Goal: Book appointment/travel/reservation

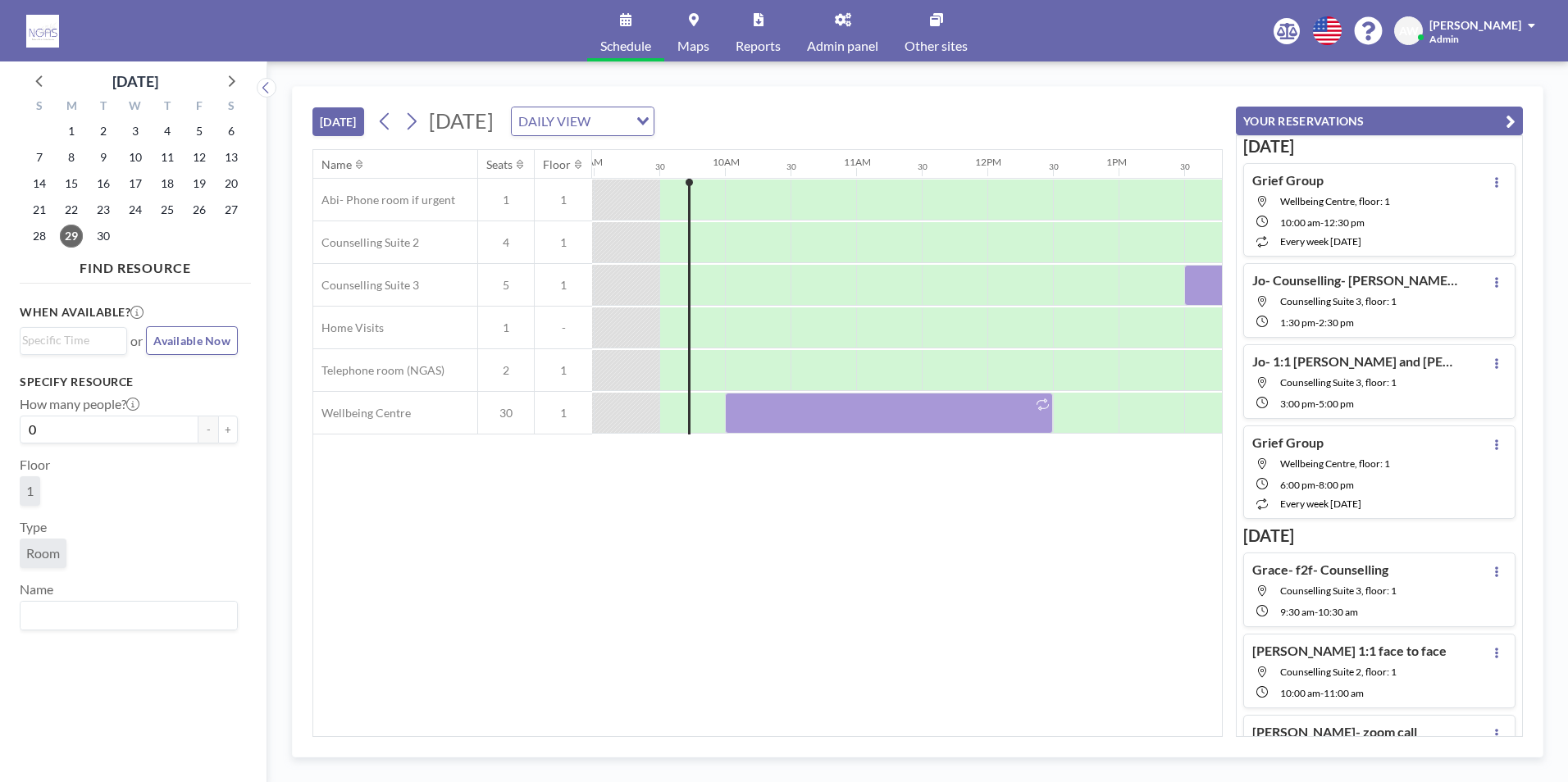
scroll to position [0, 1181]
click at [225, 74] on icon at bounding box center [231, 80] width 21 height 21
click at [104, 152] on span "7" at bounding box center [103, 158] width 23 height 23
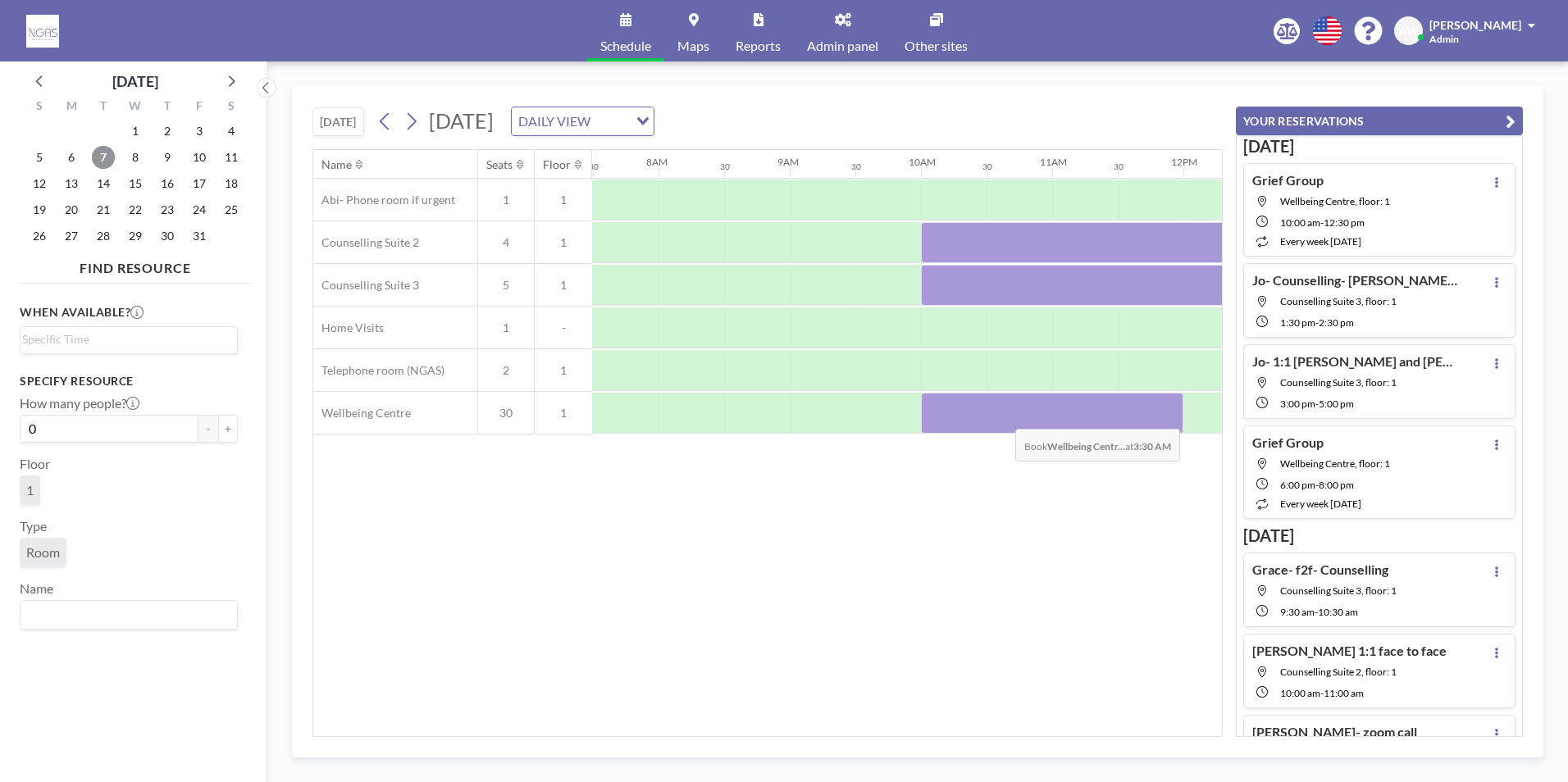
scroll to position [0, 984]
click at [547, 601] on div "Name Seats Floor 12AM 30 1AM 30 2AM 30 3AM 30 4AM 30 5AM 30 6AM 30 7AM 30 8AM 3…" at bounding box center [768, 443] width 909 height 586
click at [134, 131] on span "1" at bounding box center [135, 131] width 23 height 23
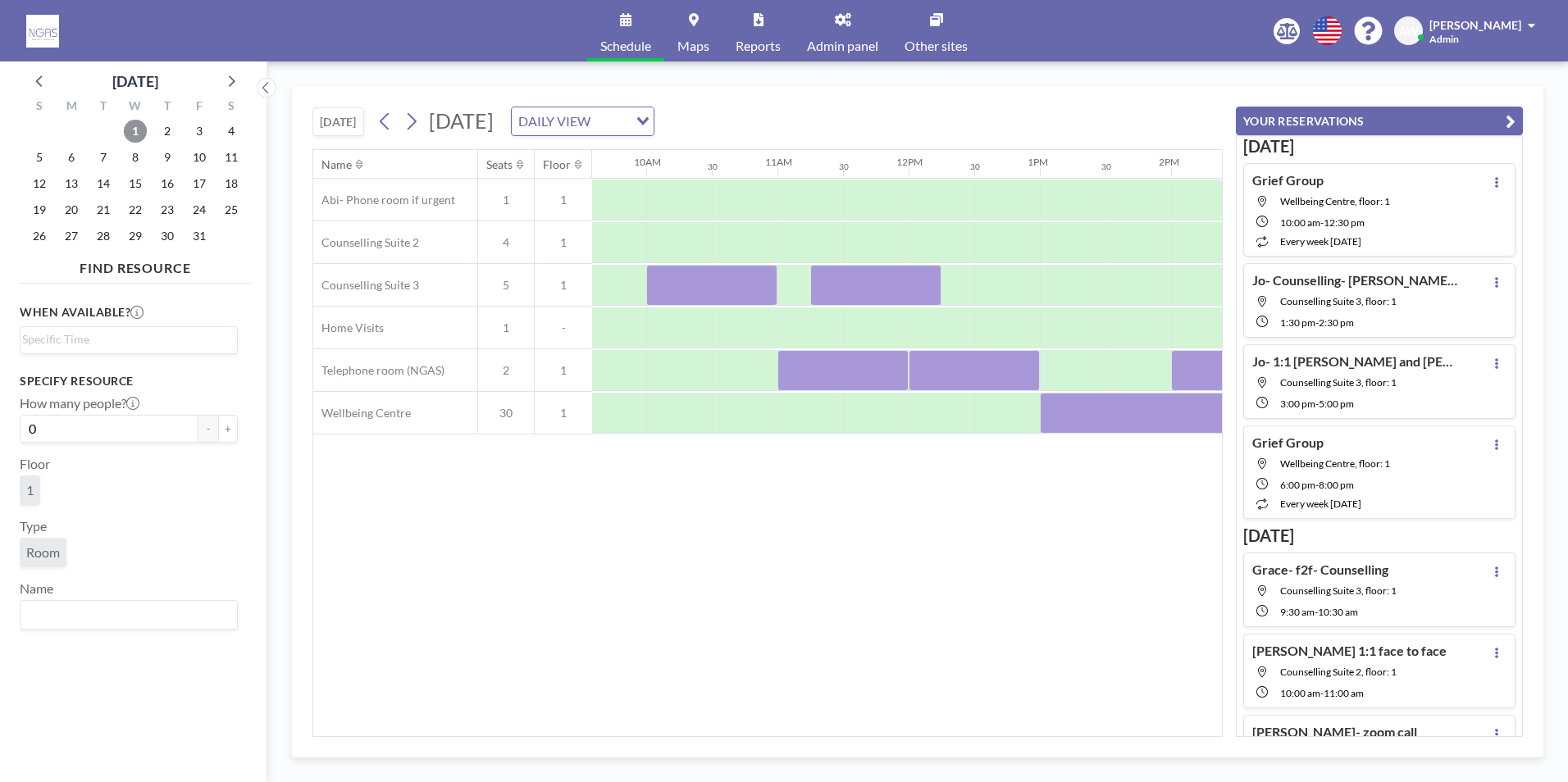
scroll to position [0, 1293]
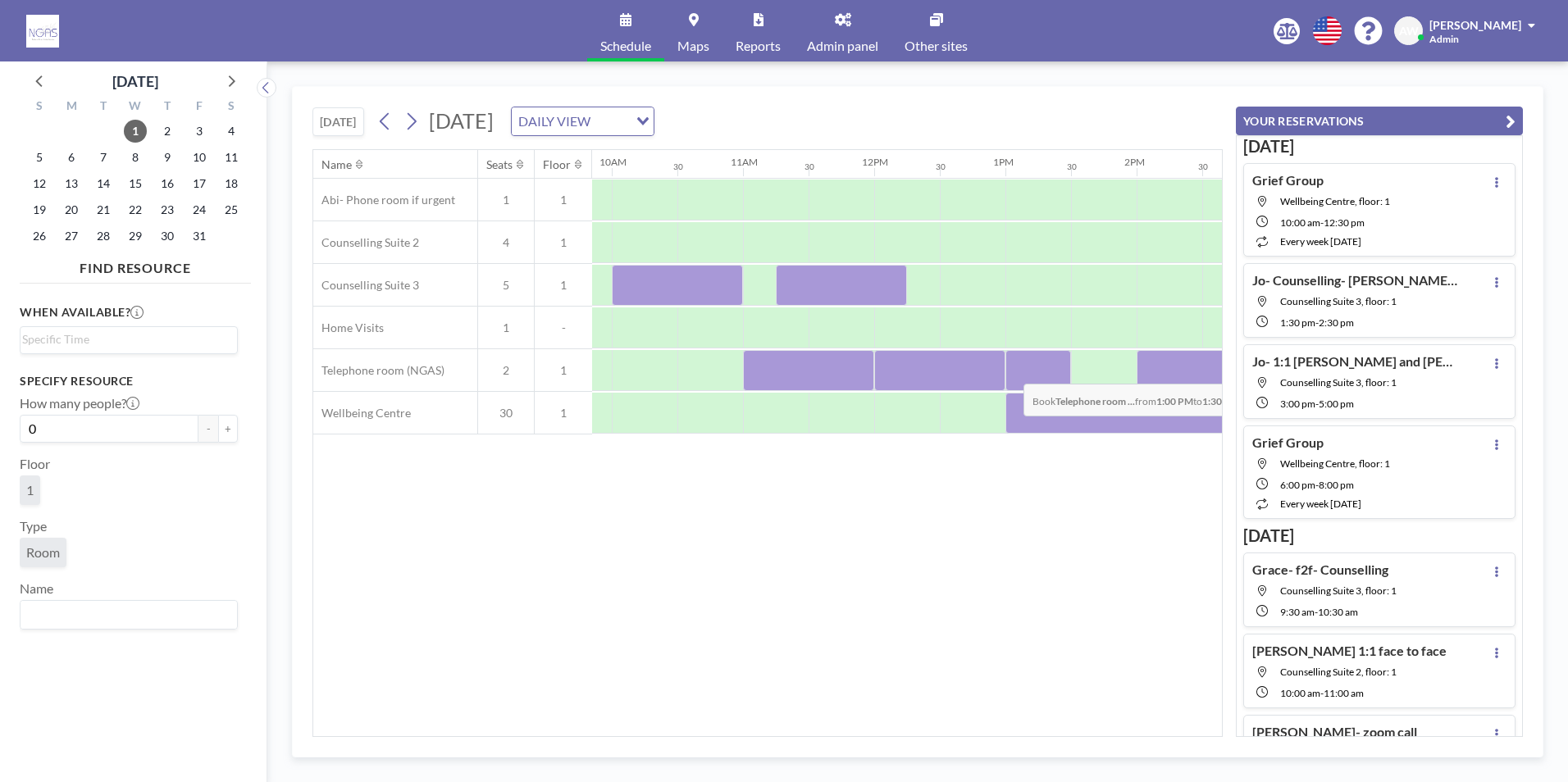
click at [1010, 371] on div at bounding box center [1039, 371] width 66 height 41
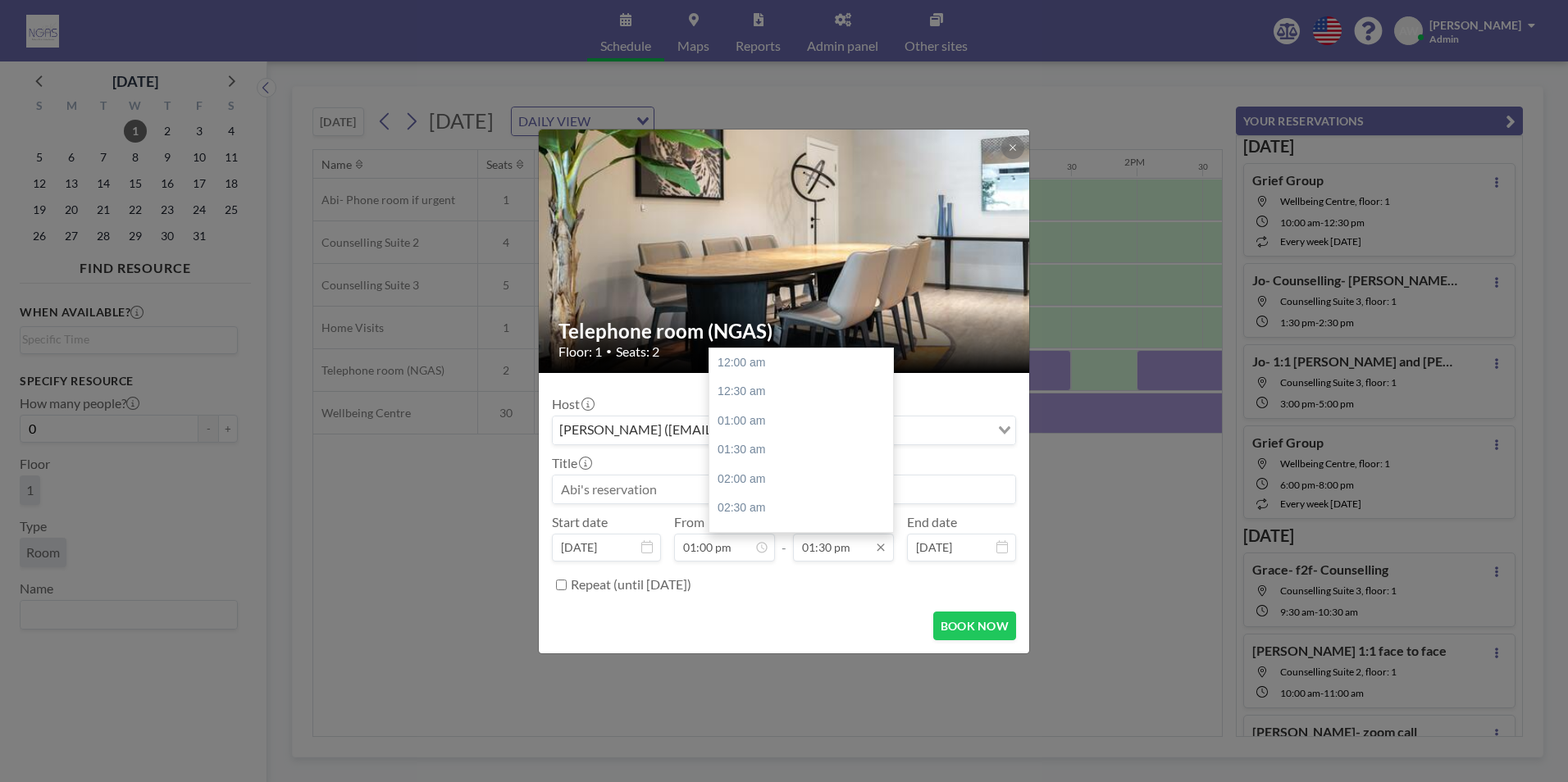
scroll to position [788, 0]
click at [764, 397] on div "02:00 pm" at bounding box center [804, 391] width 192 height 29
type input "02:00 pm"
click at [693, 494] on input at bounding box center [783, 489] width 462 height 28
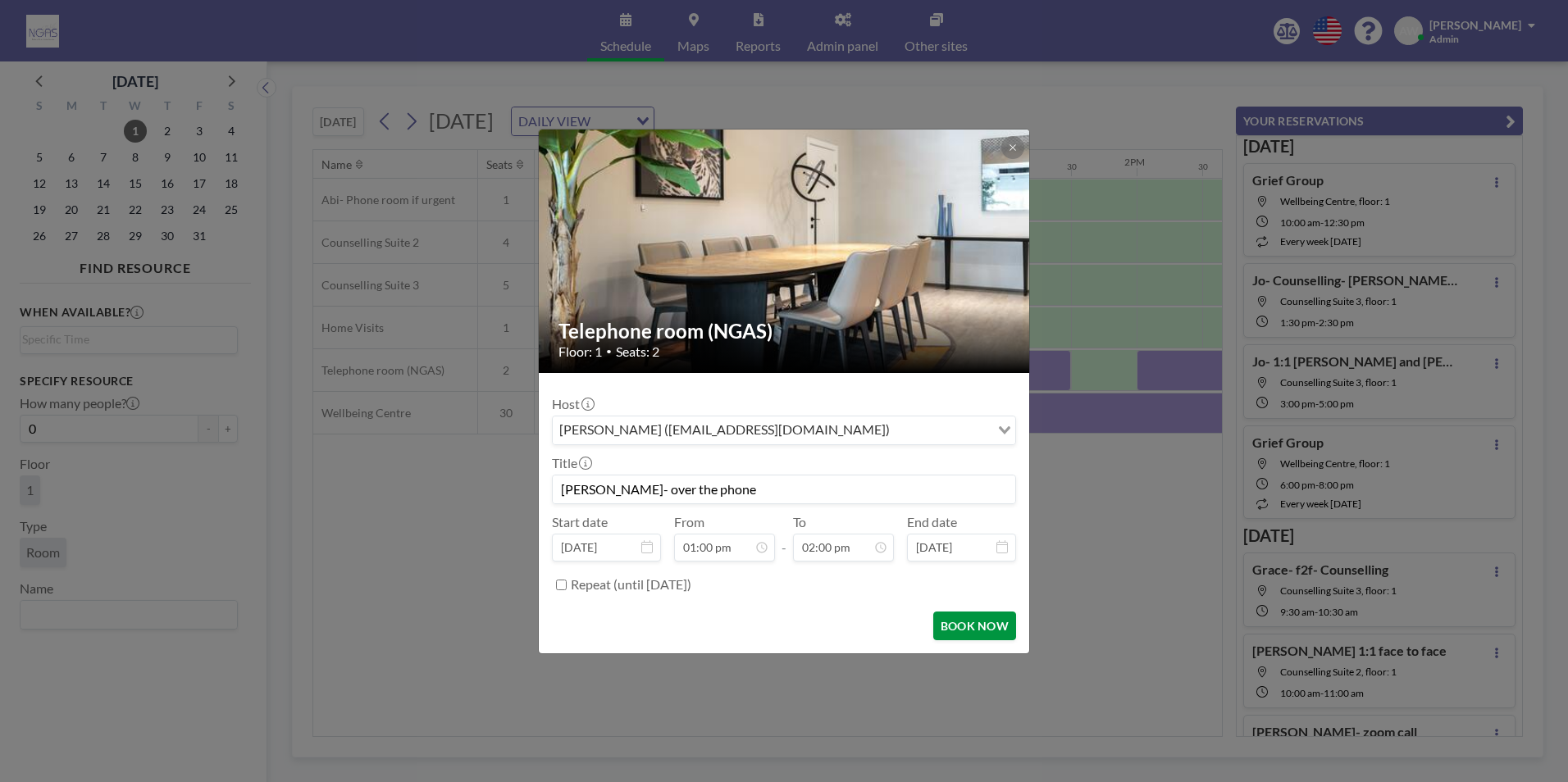
type input "[PERSON_NAME]- over the phone"
click at [1006, 621] on button "BOOK NOW" at bounding box center [975, 626] width 83 height 29
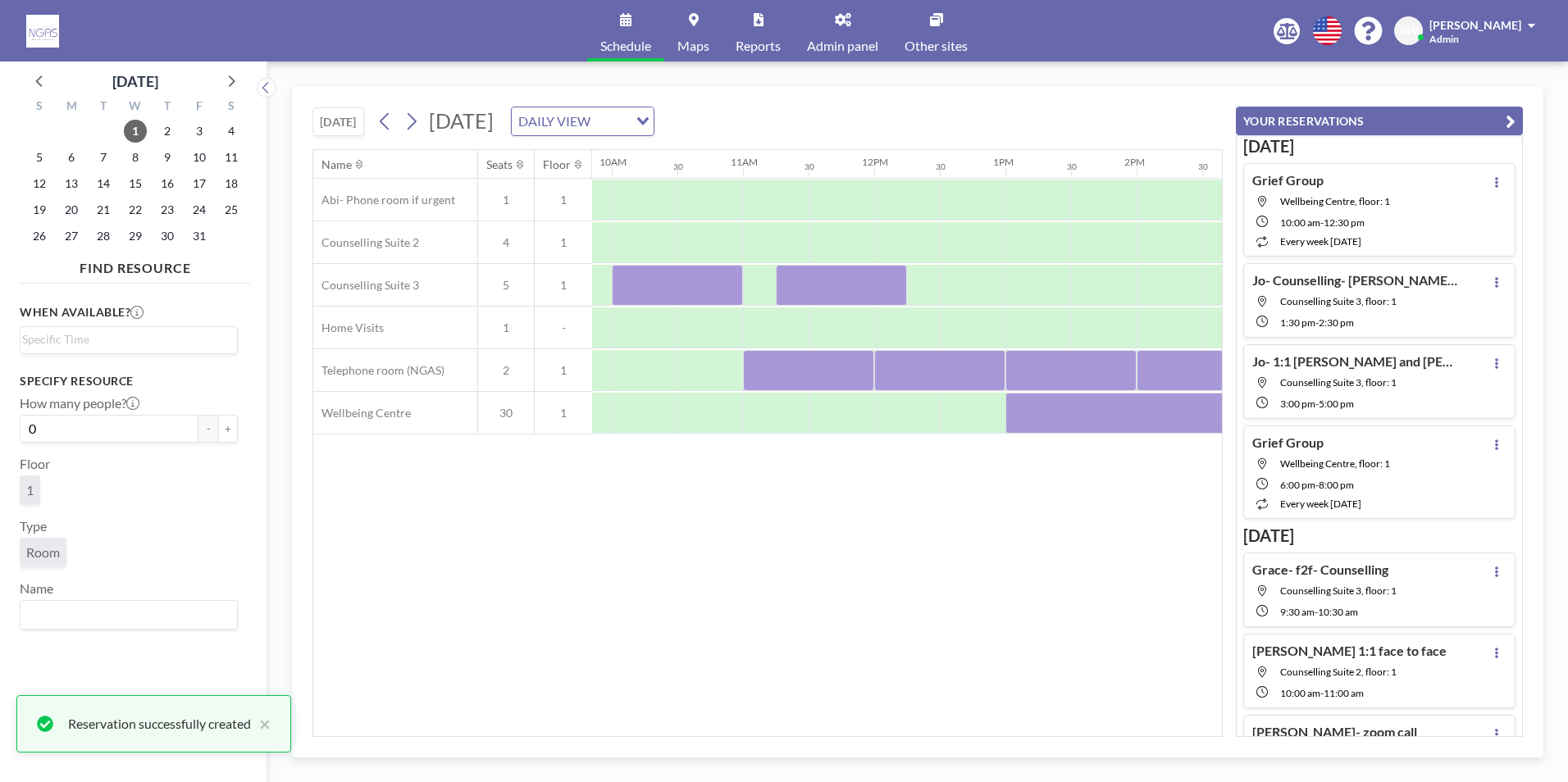
click at [26, 80] on div "[DATE]" at bounding box center [135, 77] width 232 height 31
click at [29, 77] on icon at bounding box center [40, 80] width 21 height 21
click at [75, 238] on span "29" at bounding box center [71, 236] width 23 height 23
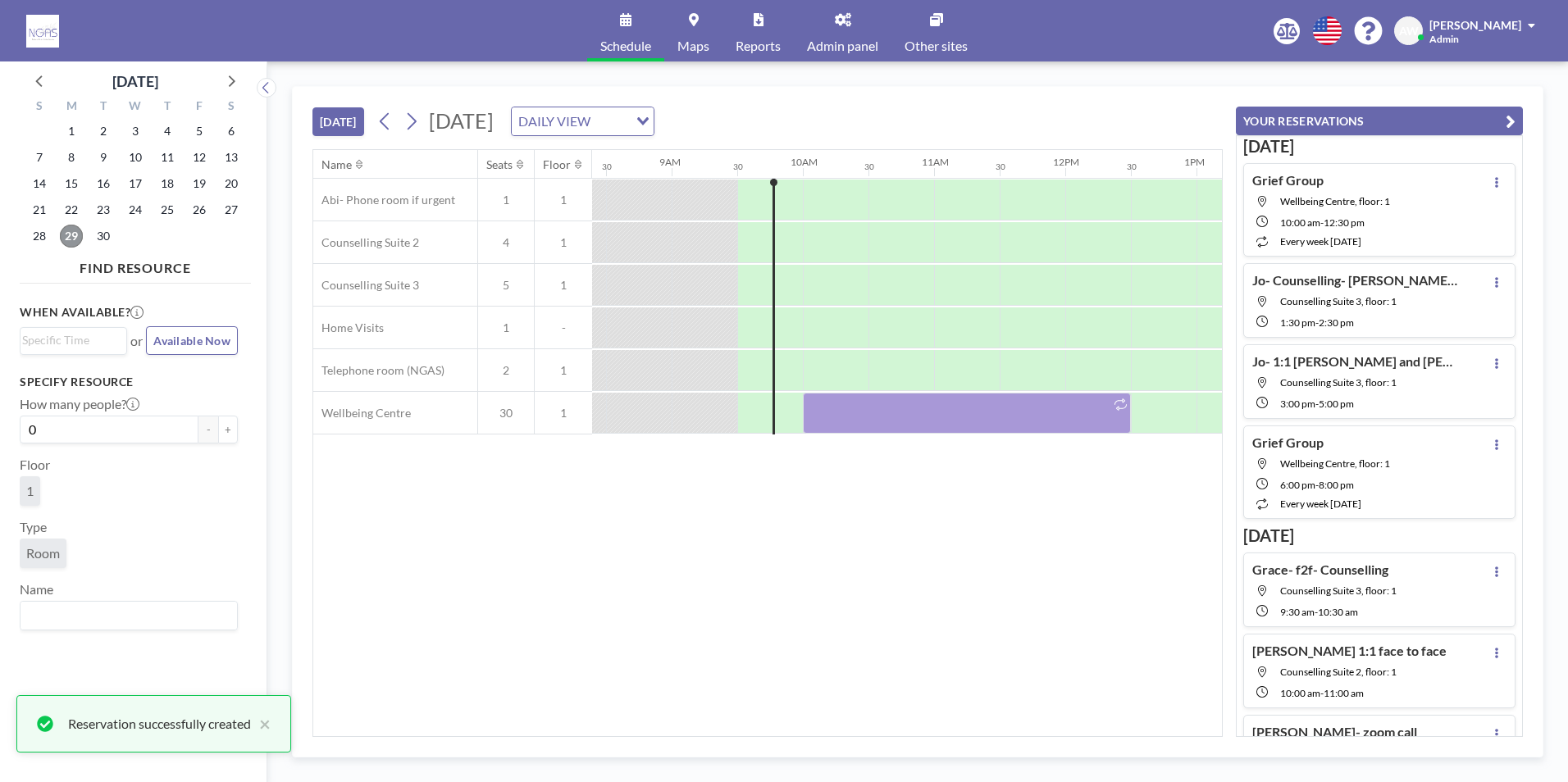
scroll to position [0, 1181]
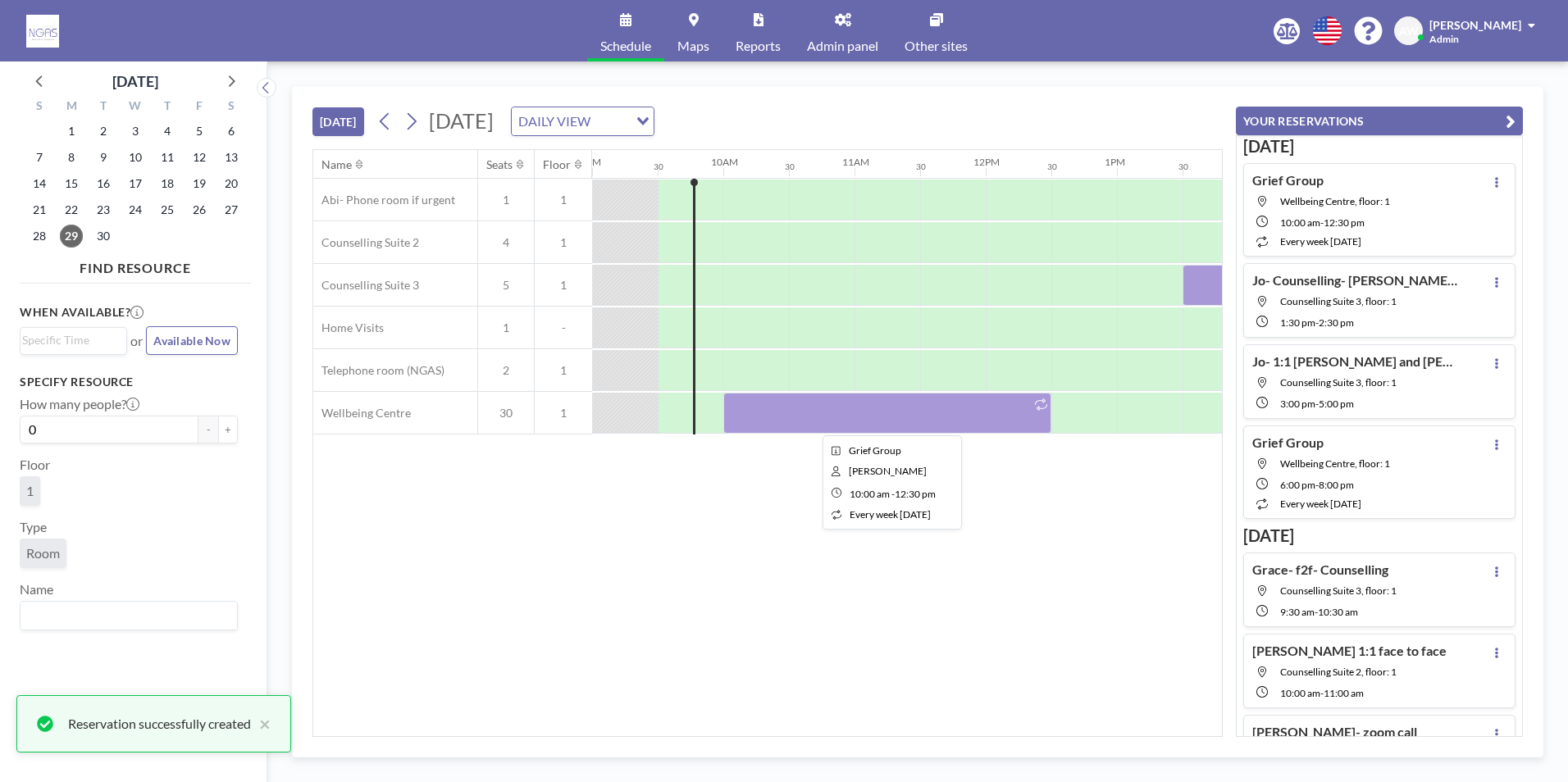
click at [861, 405] on div at bounding box center [887, 413] width 328 height 41
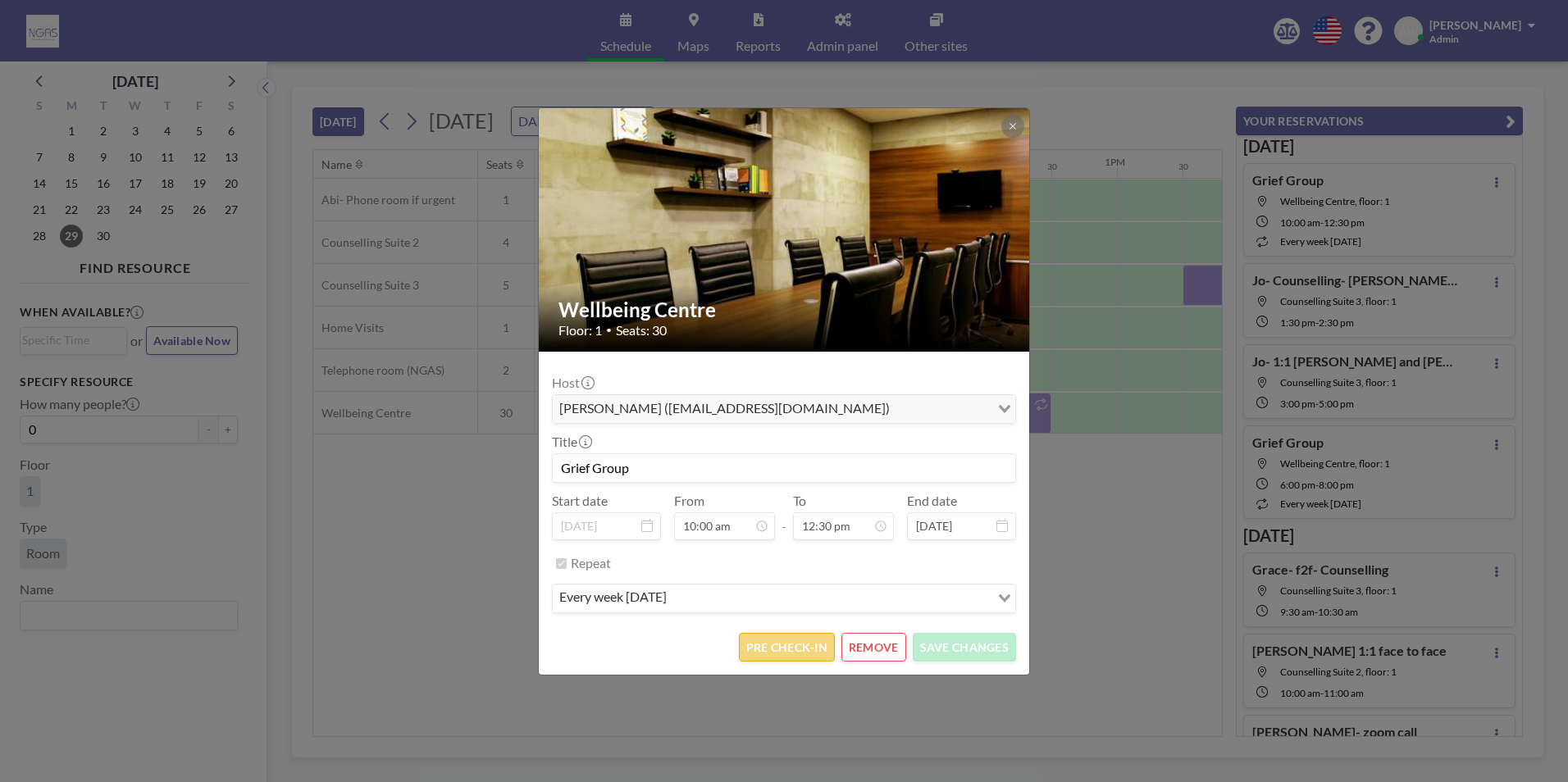
scroll to position [729, 0]
click at [808, 650] on button "PRE CHECK-IN" at bounding box center [787, 648] width 96 height 29
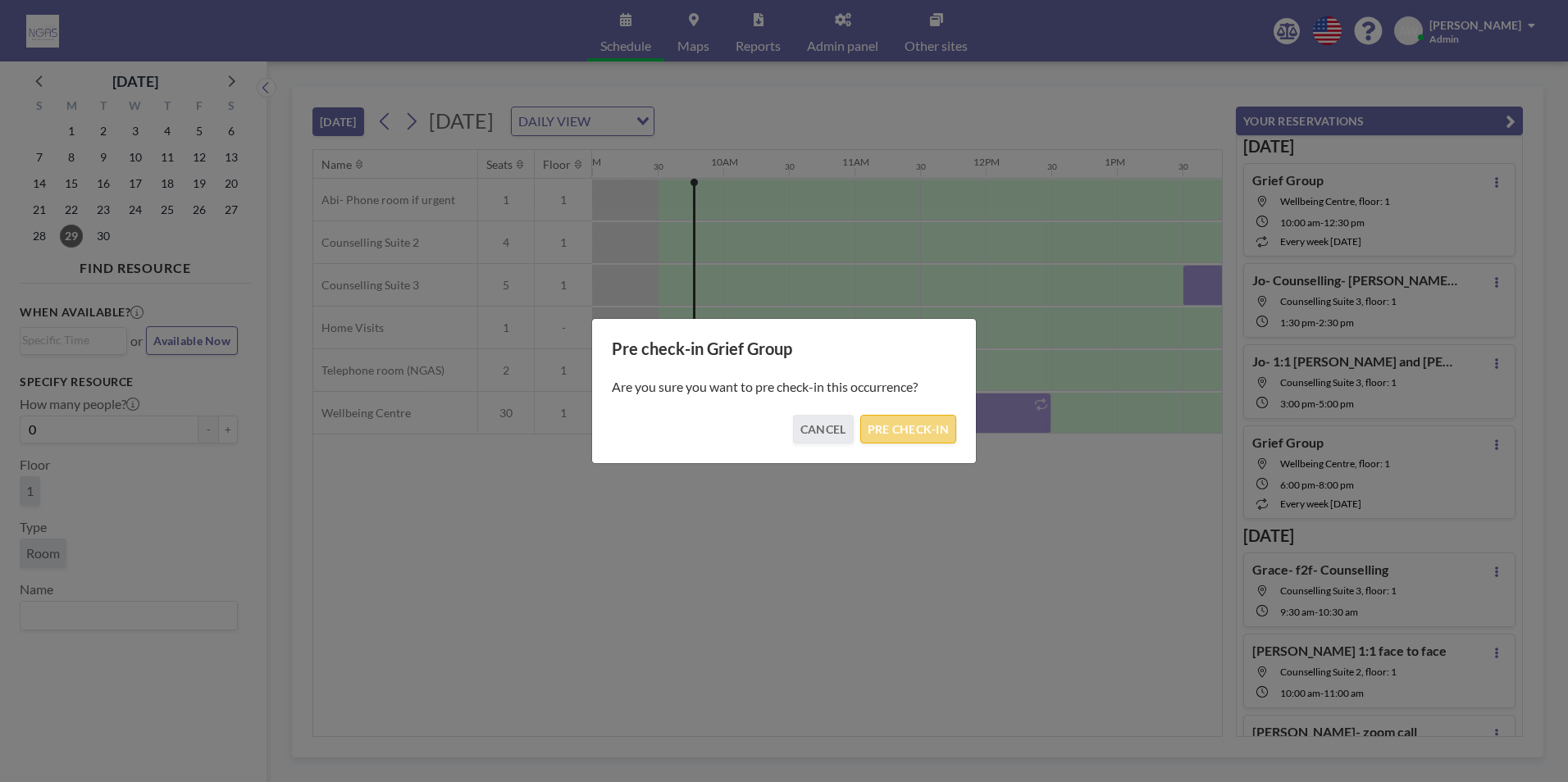
click at [927, 429] on button "PRE CHECK-IN" at bounding box center [909, 429] width 96 height 29
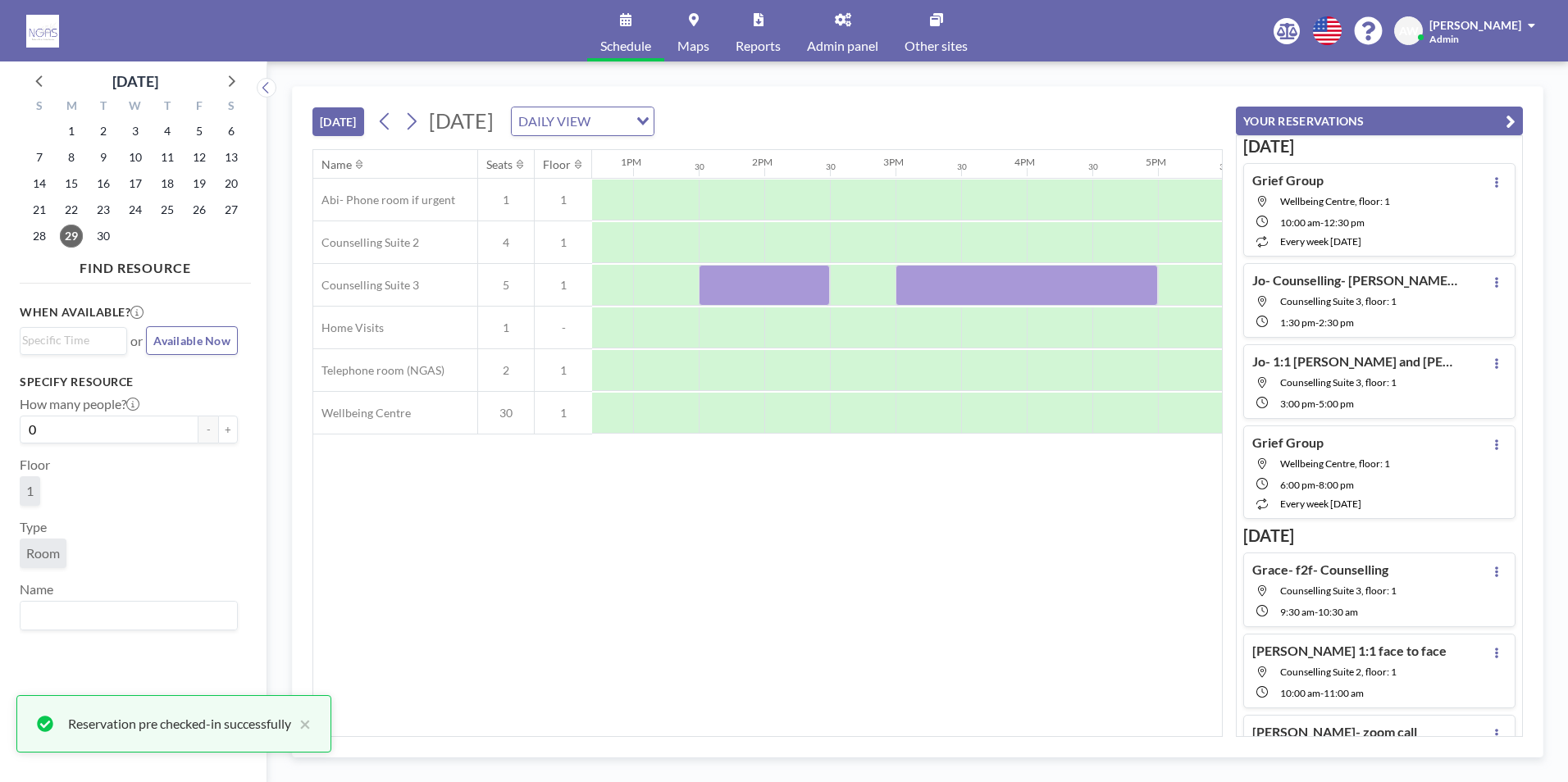
scroll to position [0, 1671]
click at [803, 280] on div at bounding box center [757, 285] width 131 height 41
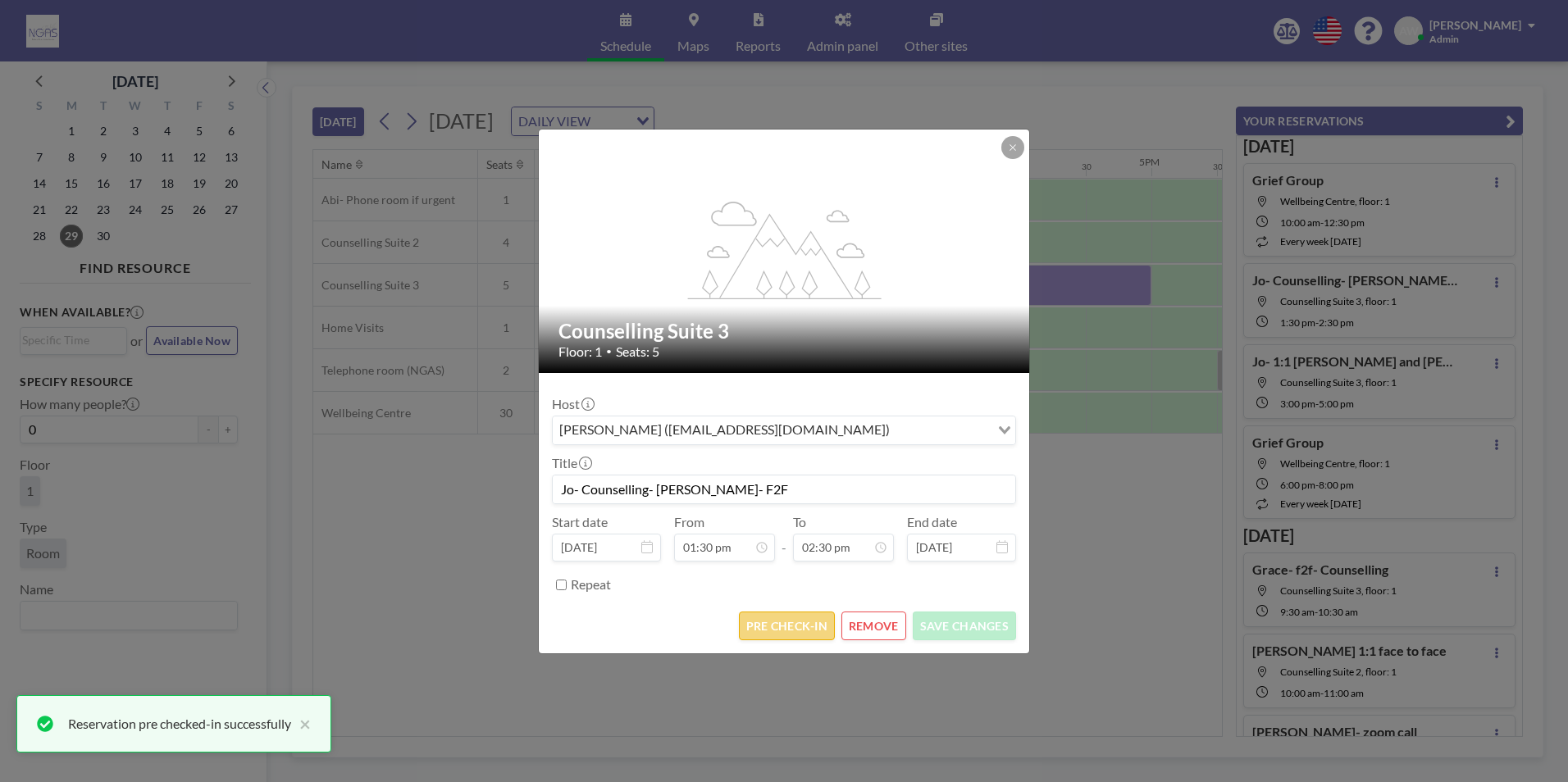
scroll to position [204, 0]
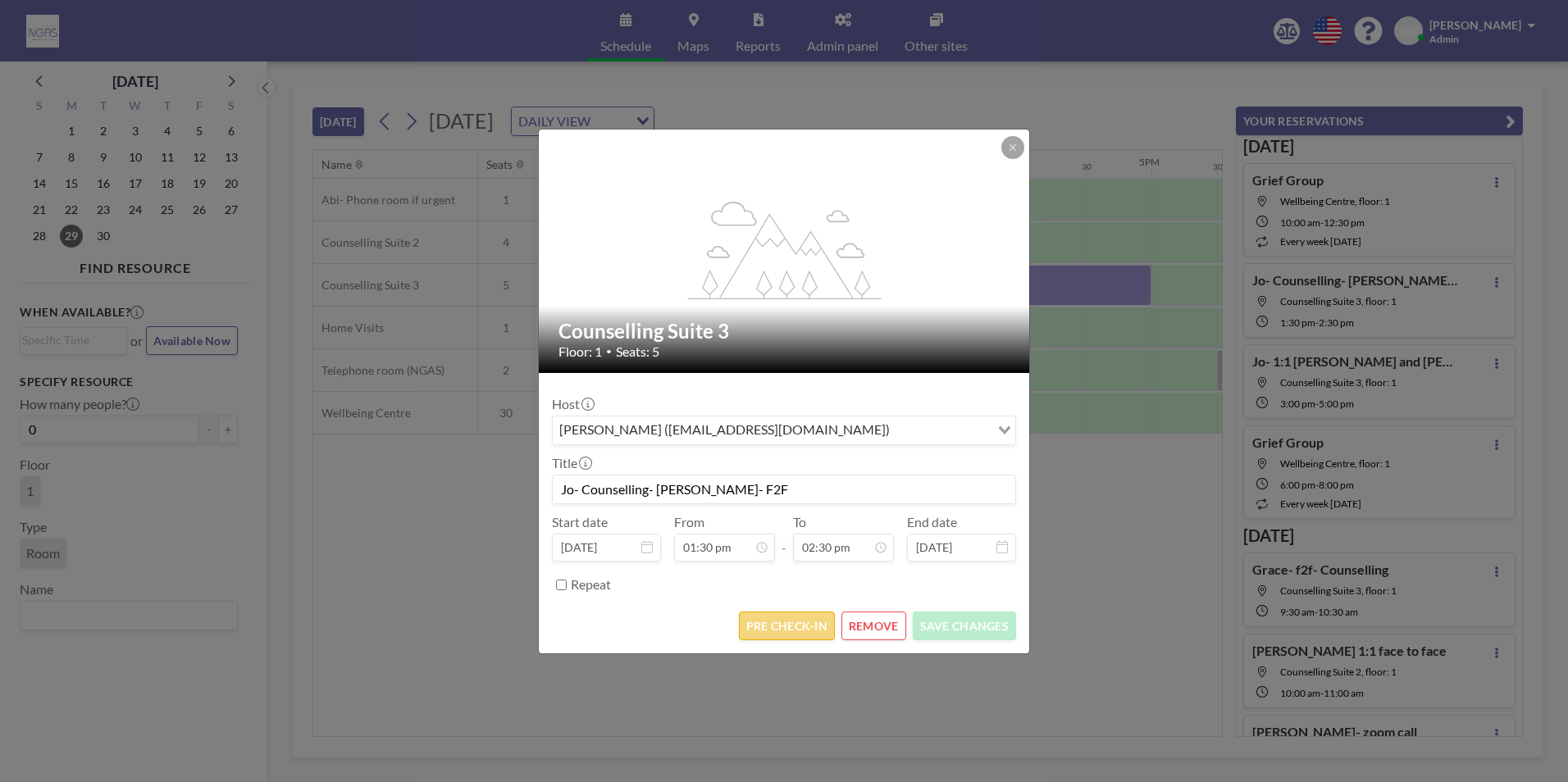
click at [764, 635] on button "PRE CHECK-IN" at bounding box center [787, 626] width 96 height 29
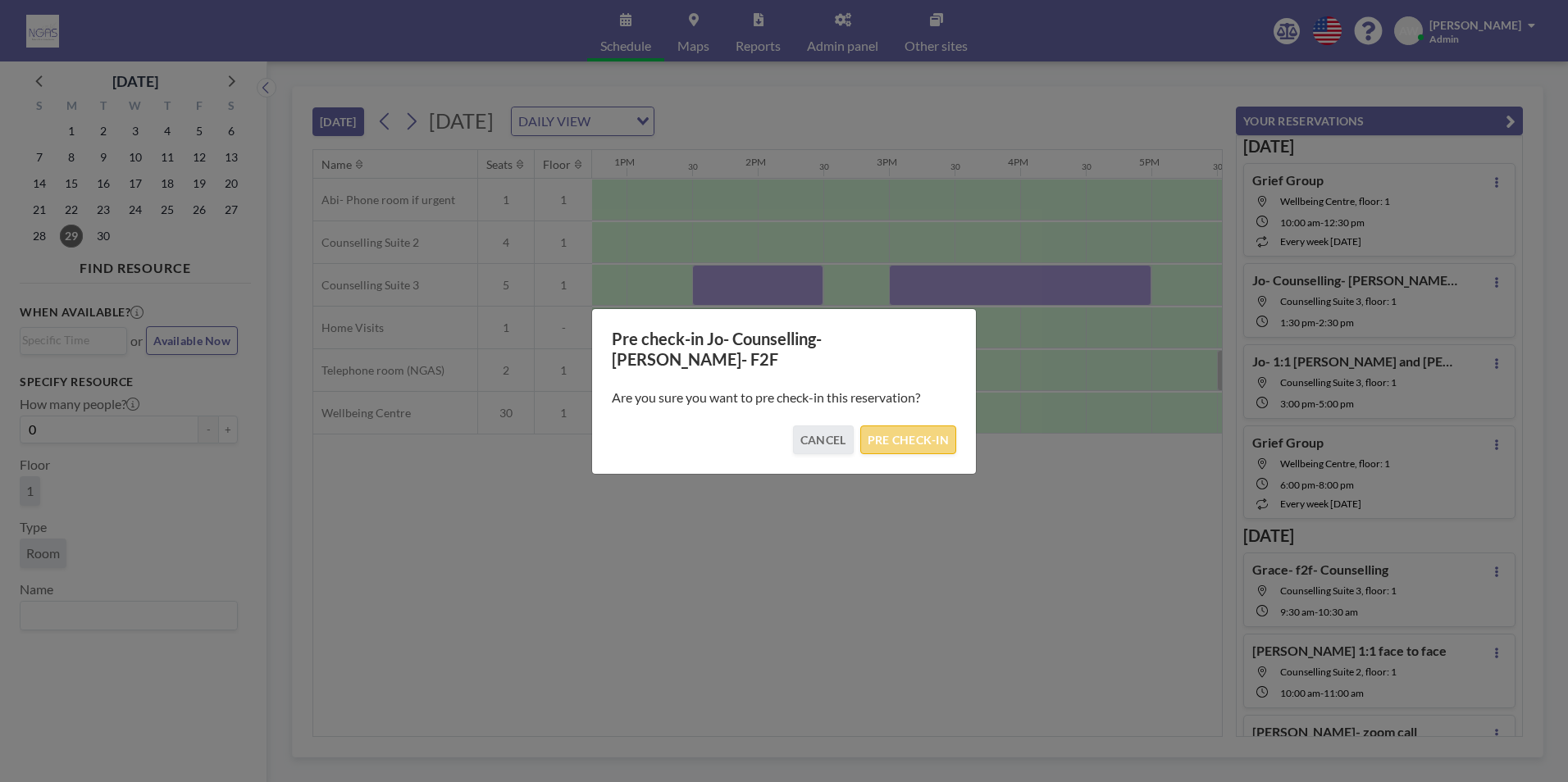
click at [921, 427] on button "PRE CHECK-IN" at bounding box center [909, 440] width 96 height 29
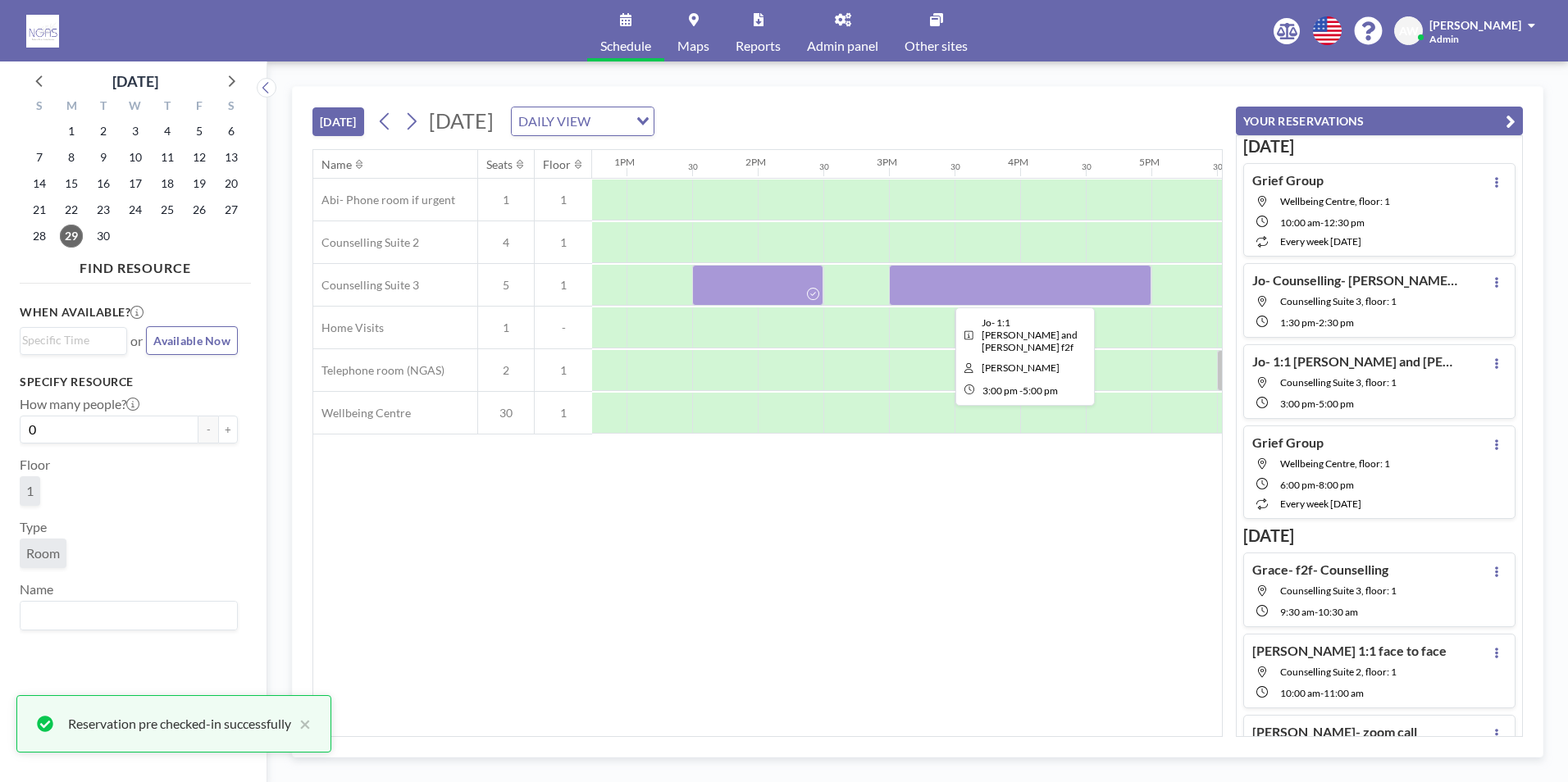
click at [973, 268] on div at bounding box center [1020, 285] width 263 height 41
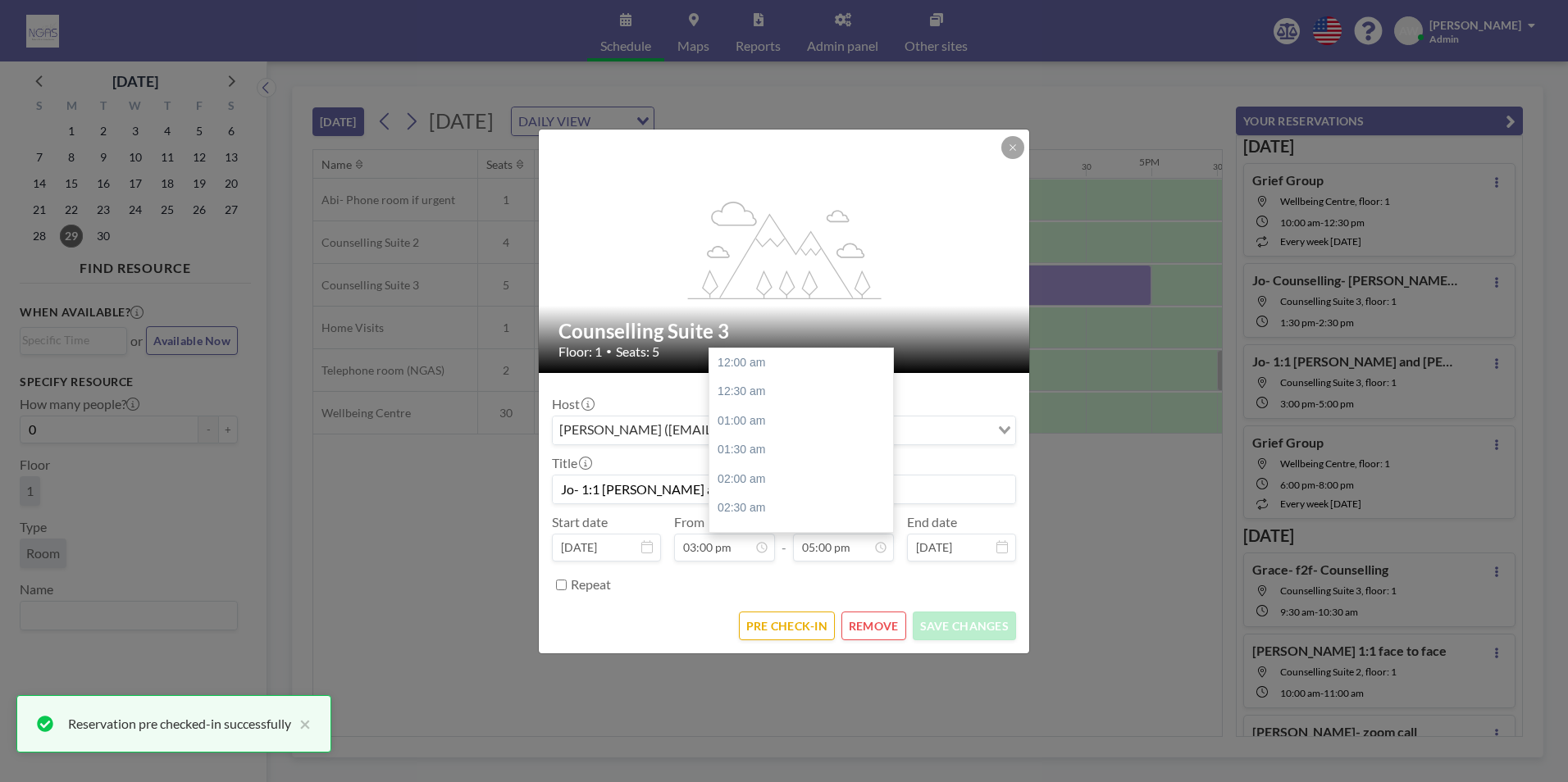
scroll to position [992, 0]
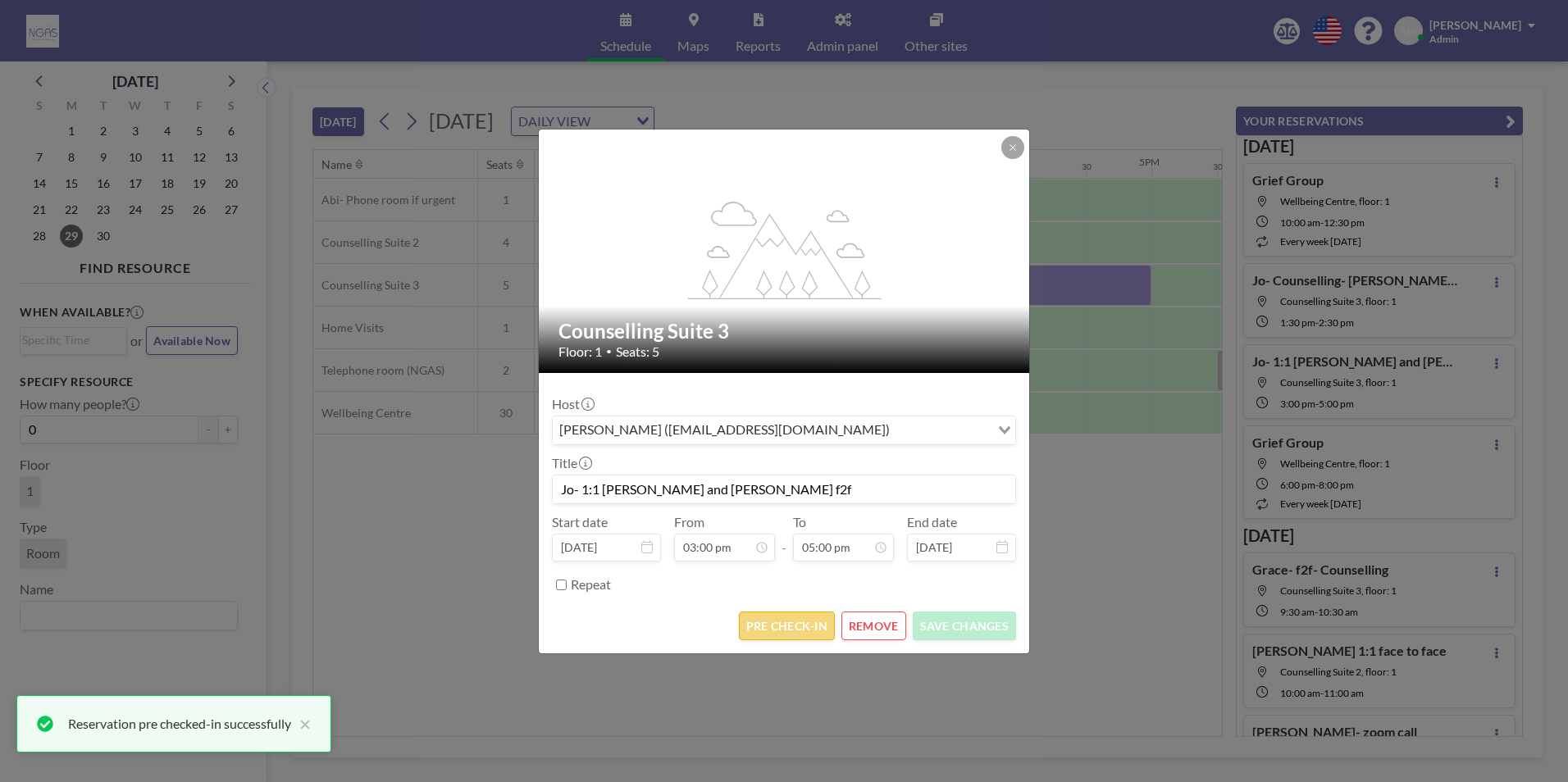
click at [795, 627] on button "PRE CHECK-IN" at bounding box center [787, 626] width 96 height 29
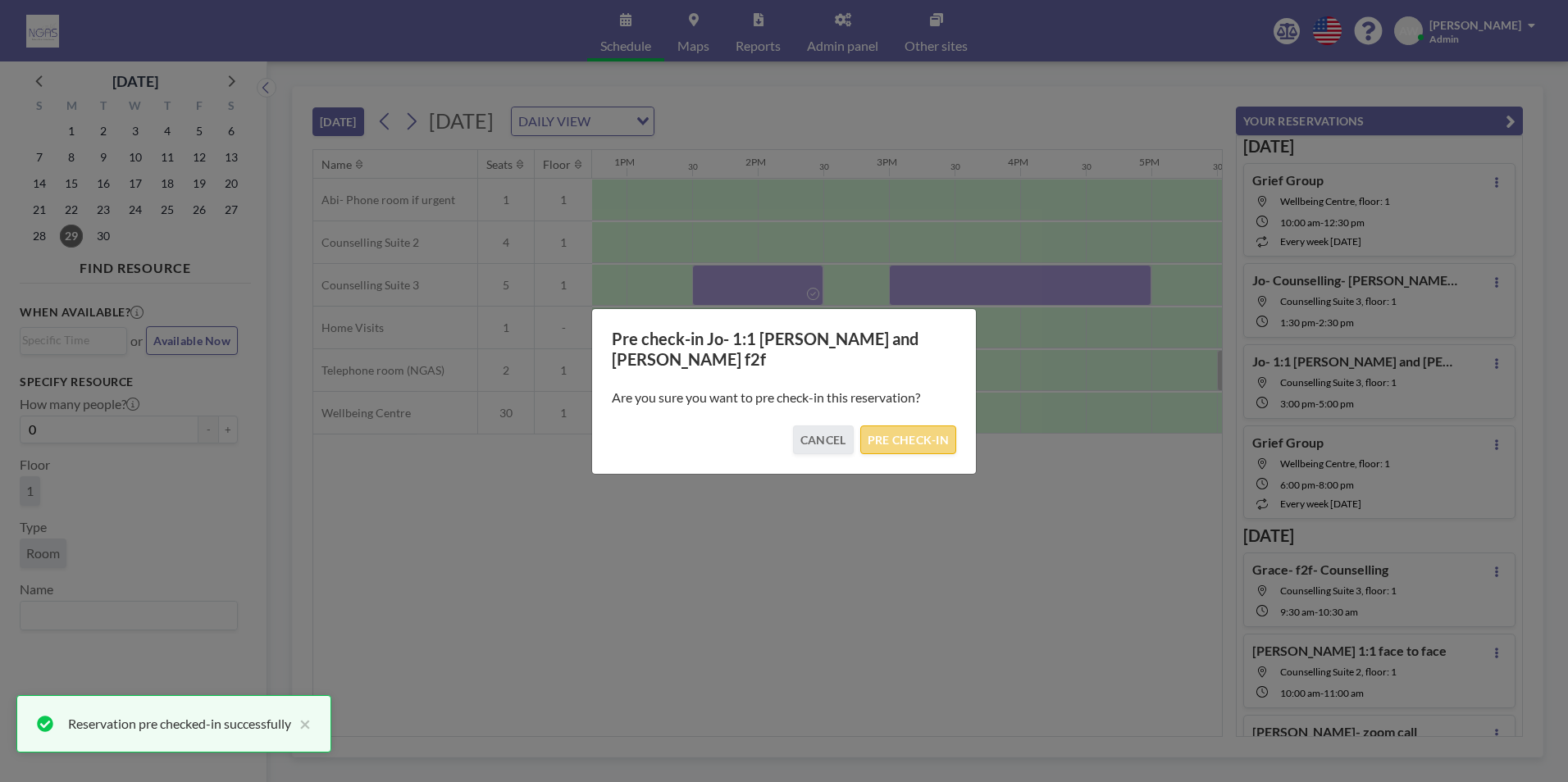
click at [922, 436] on button "PRE CHECK-IN" at bounding box center [909, 440] width 96 height 29
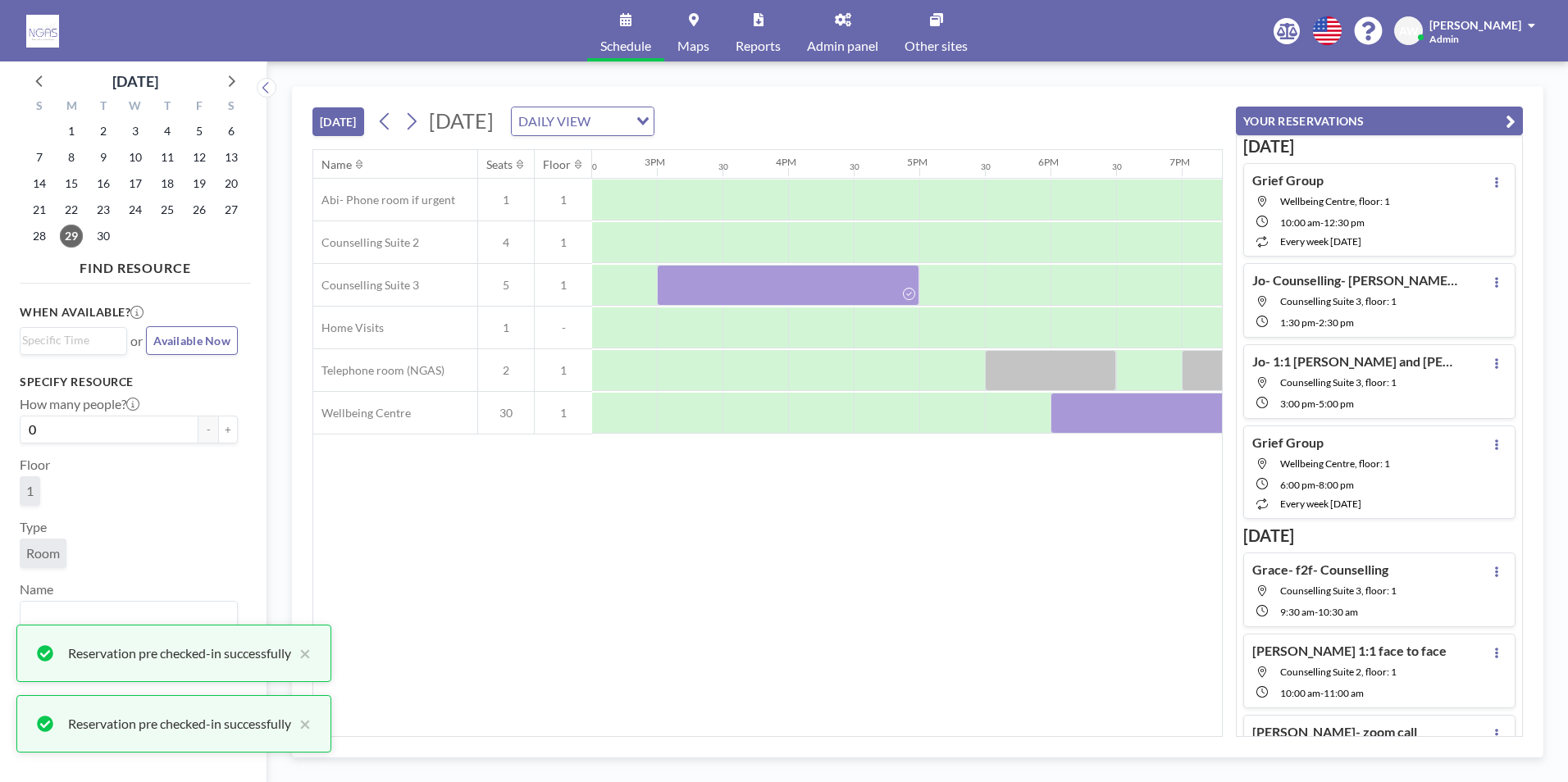
scroll to position [0, 2085]
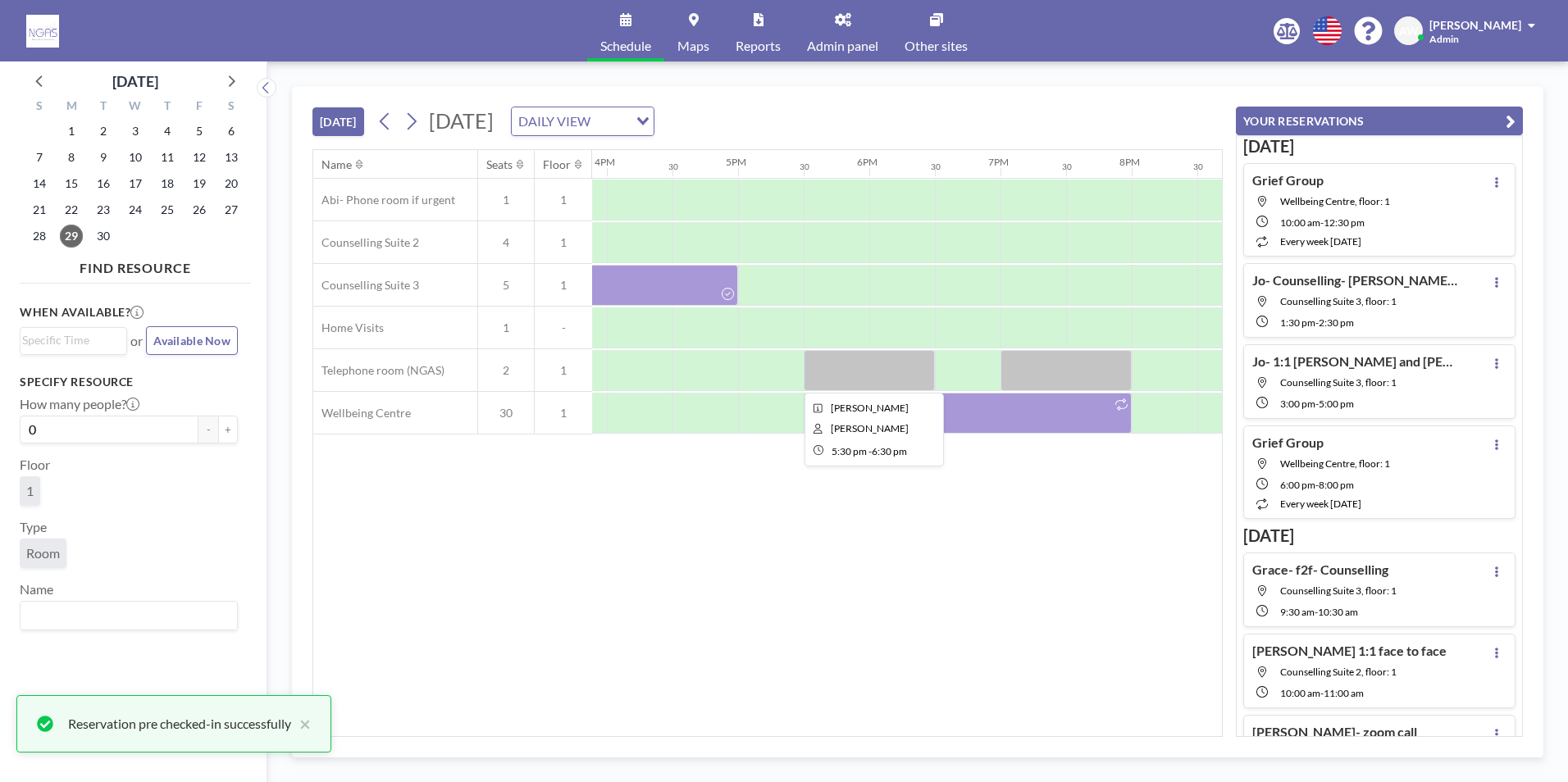
click at [909, 379] on div at bounding box center [869, 371] width 131 height 41
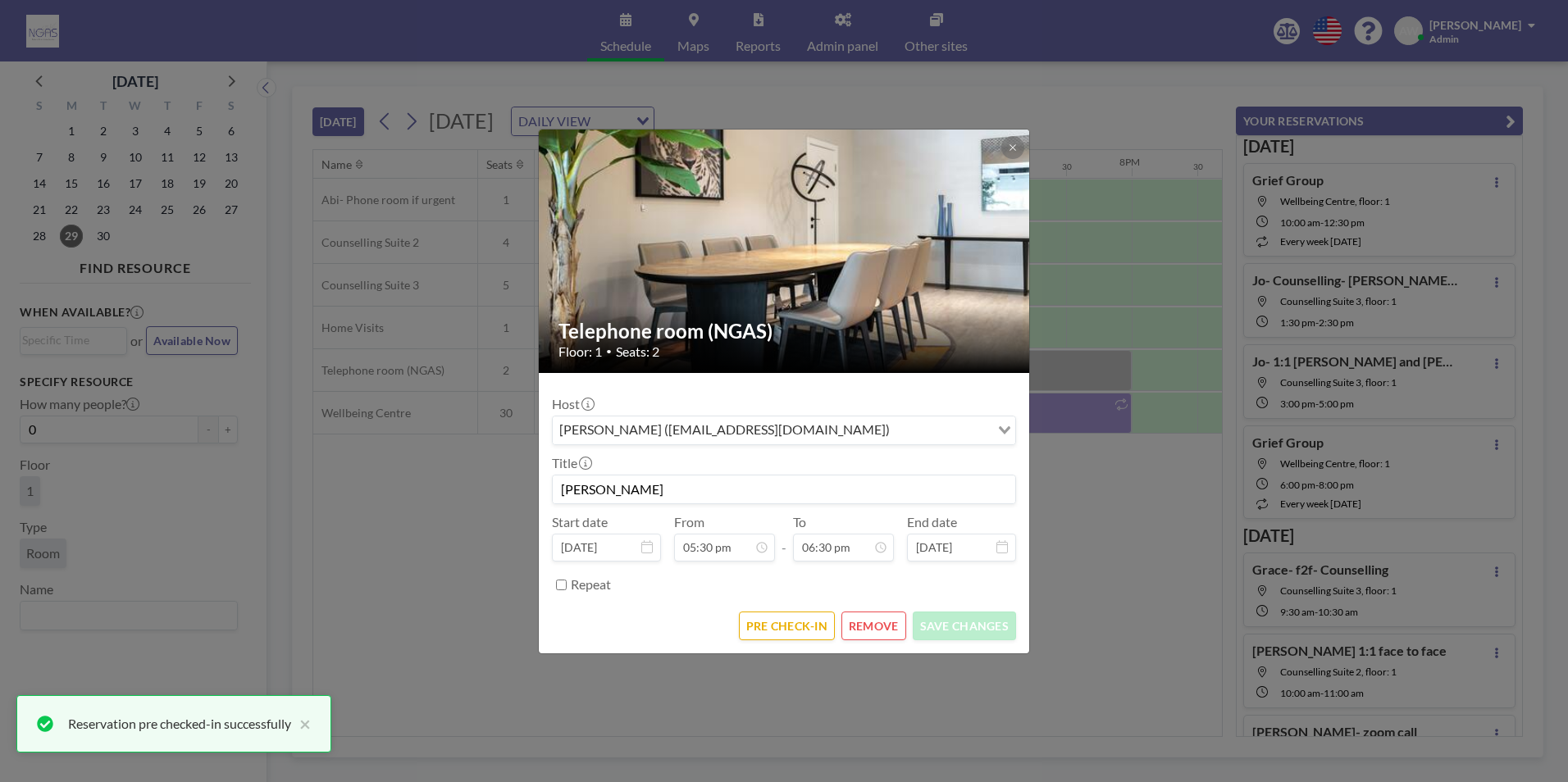
scroll to position [1079, 0]
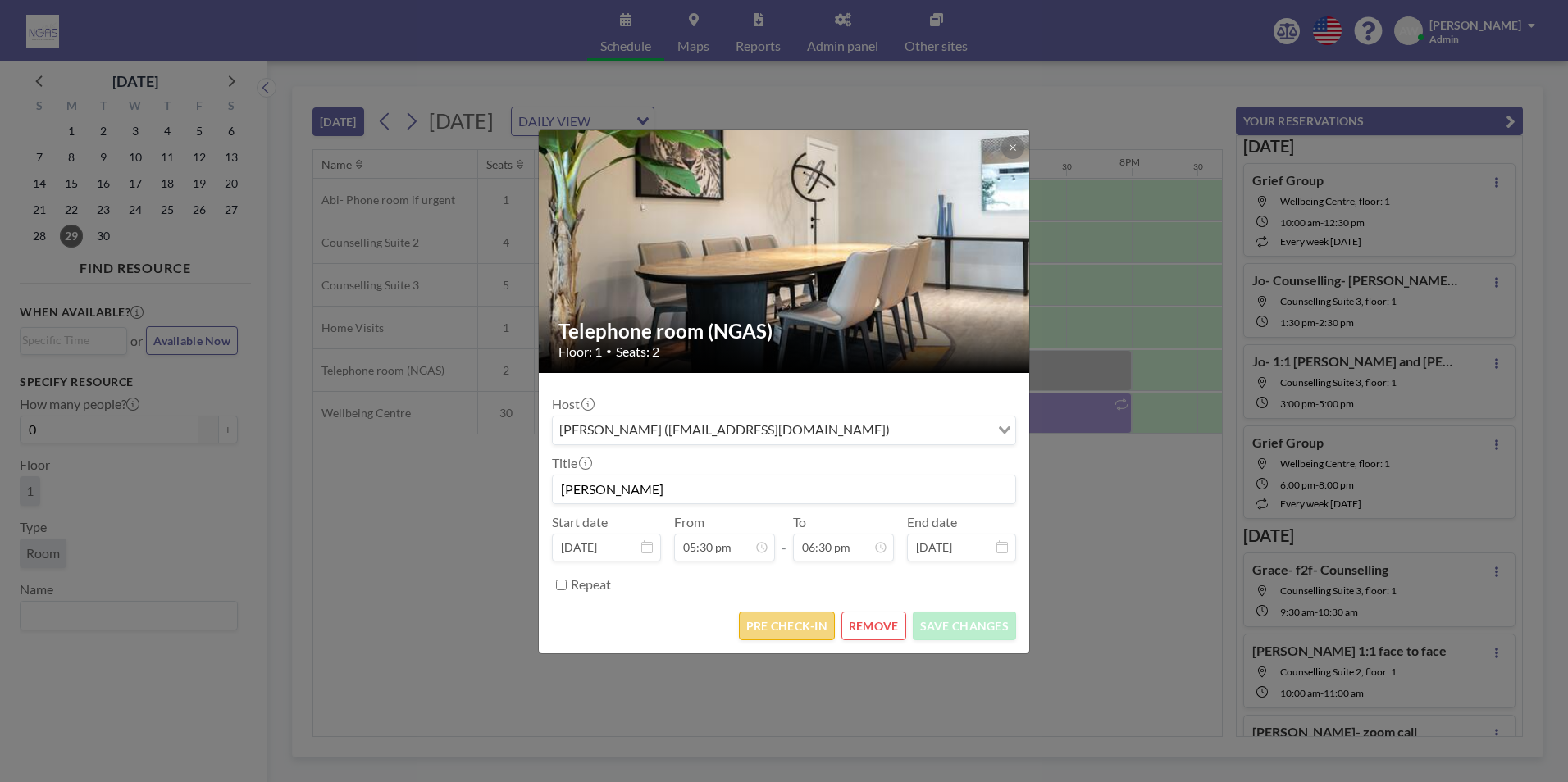
click at [813, 634] on button "PRE CHECK-IN" at bounding box center [787, 626] width 96 height 29
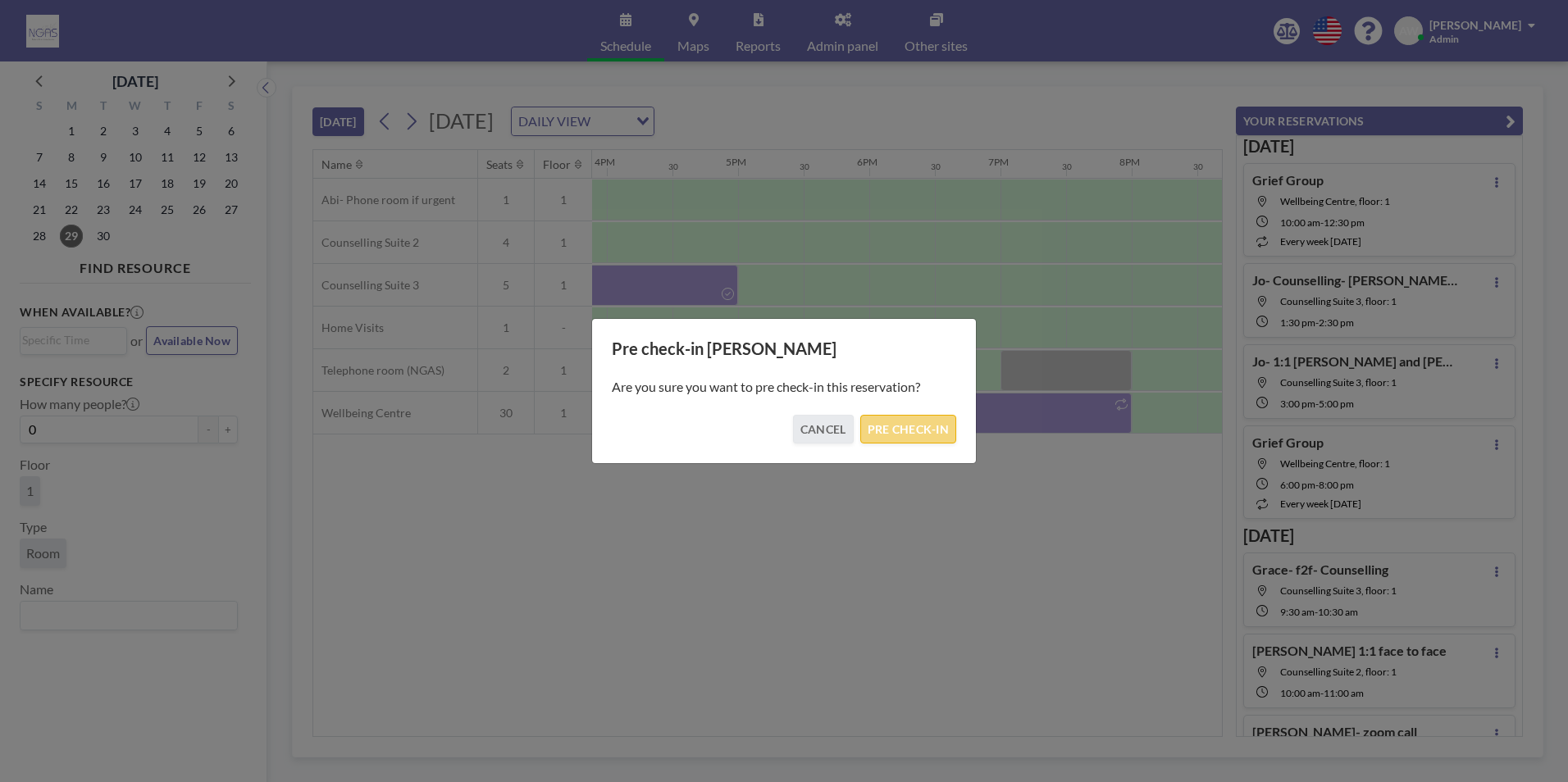
click at [935, 436] on button "PRE CHECK-IN" at bounding box center [909, 429] width 96 height 29
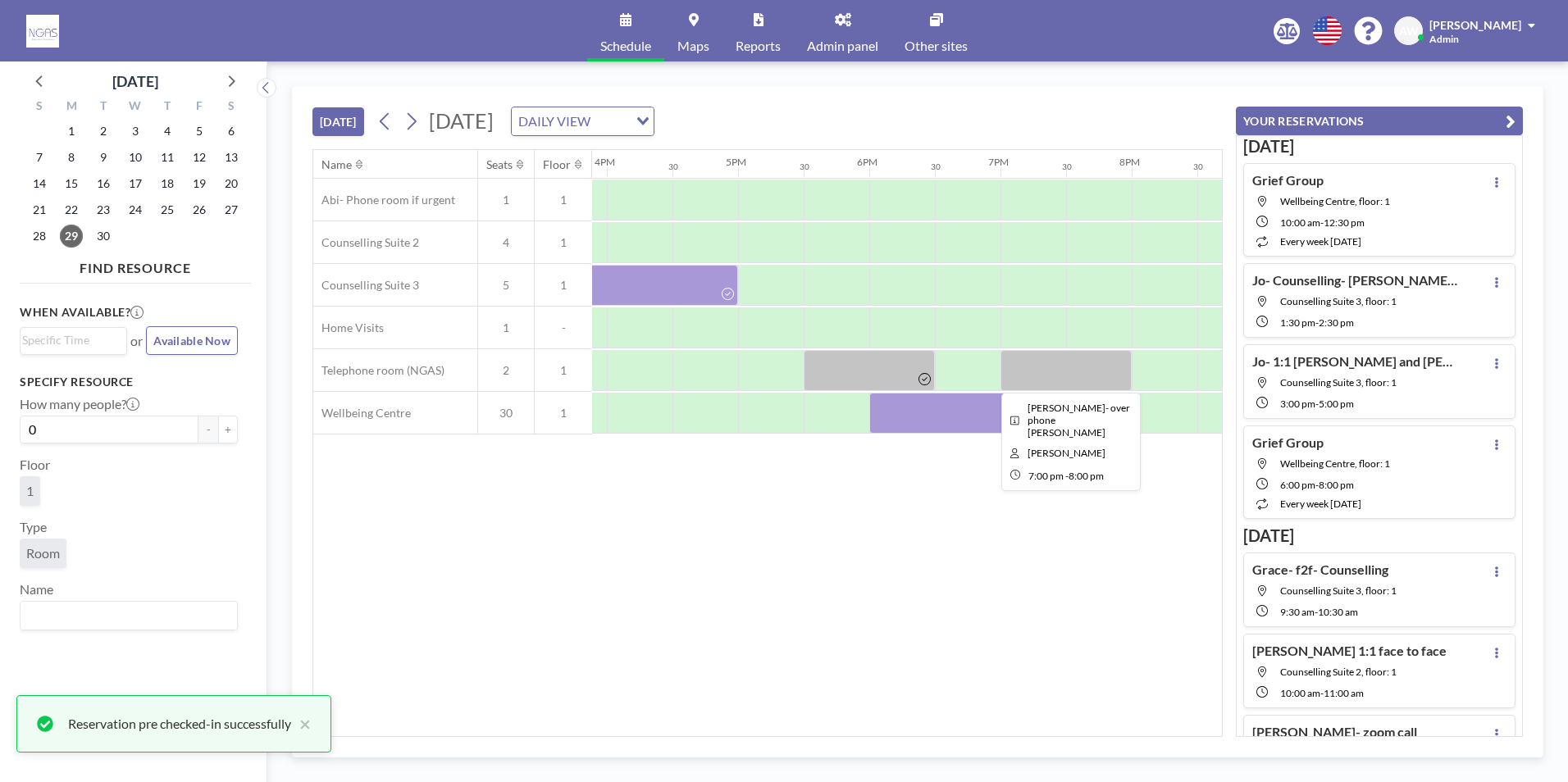
click at [1055, 362] on div at bounding box center [1066, 371] width 131 height 41
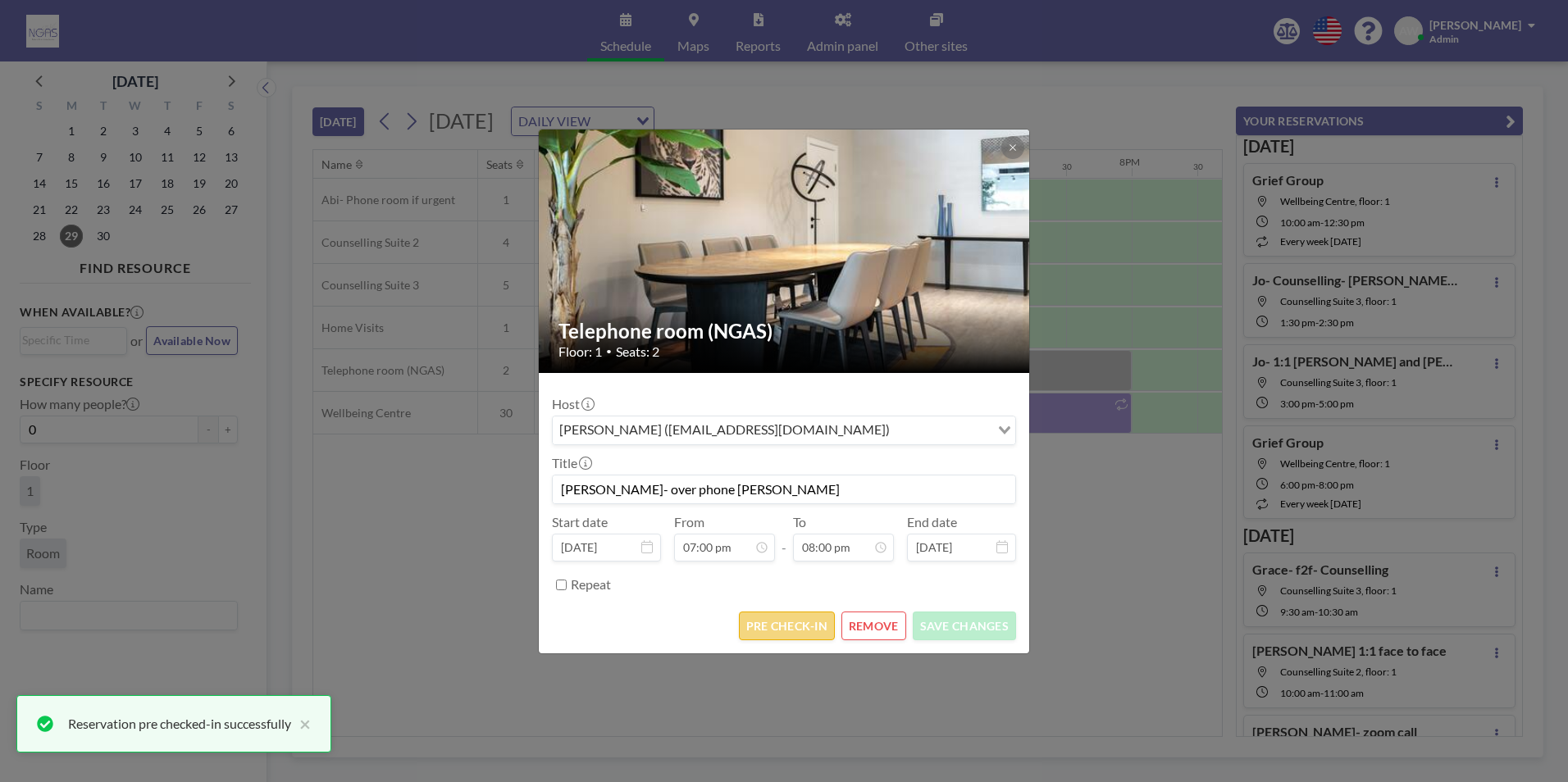
scroll to position [1168, 0]
click at [813, 612] on button "PRE CHECK-IN" at bounding box center [787, 626] width 96 height 29
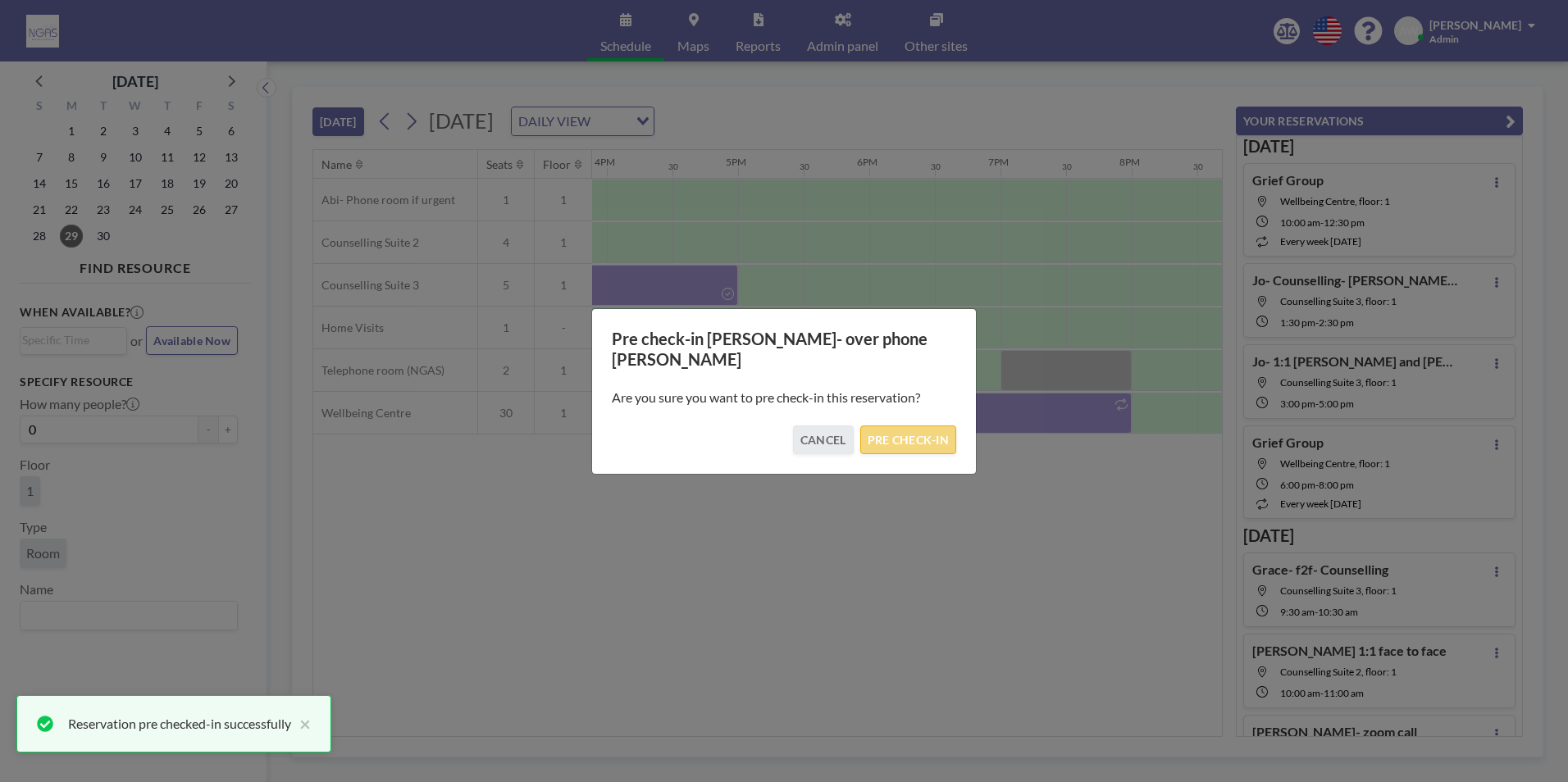
click at [934, 426] on button "PRE CHECK-IN" at bounding box center [909, 440] width 96 height 29
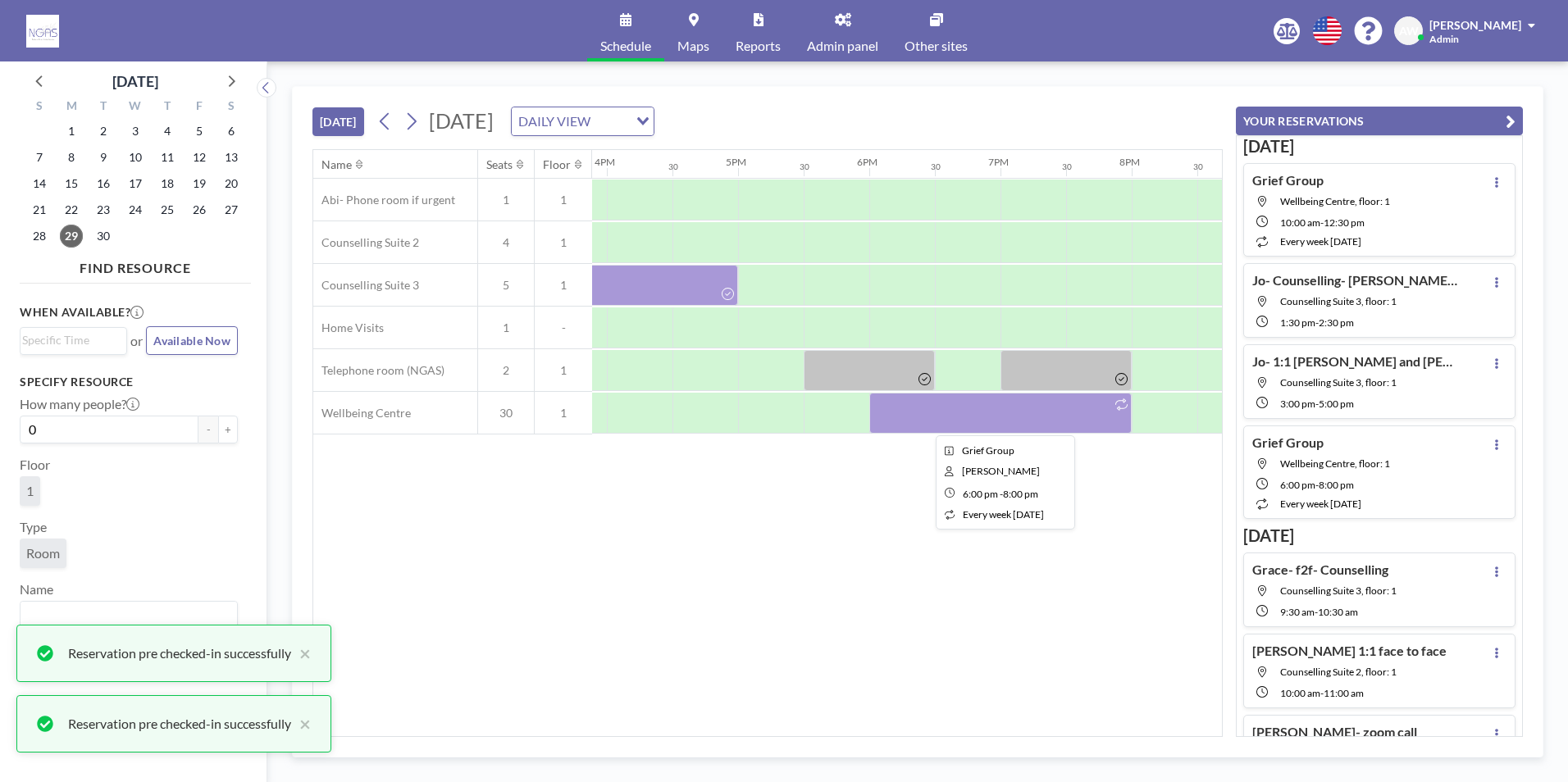
click at [957, 409] on div at bounding box center [1000, 413] width 263 height 41
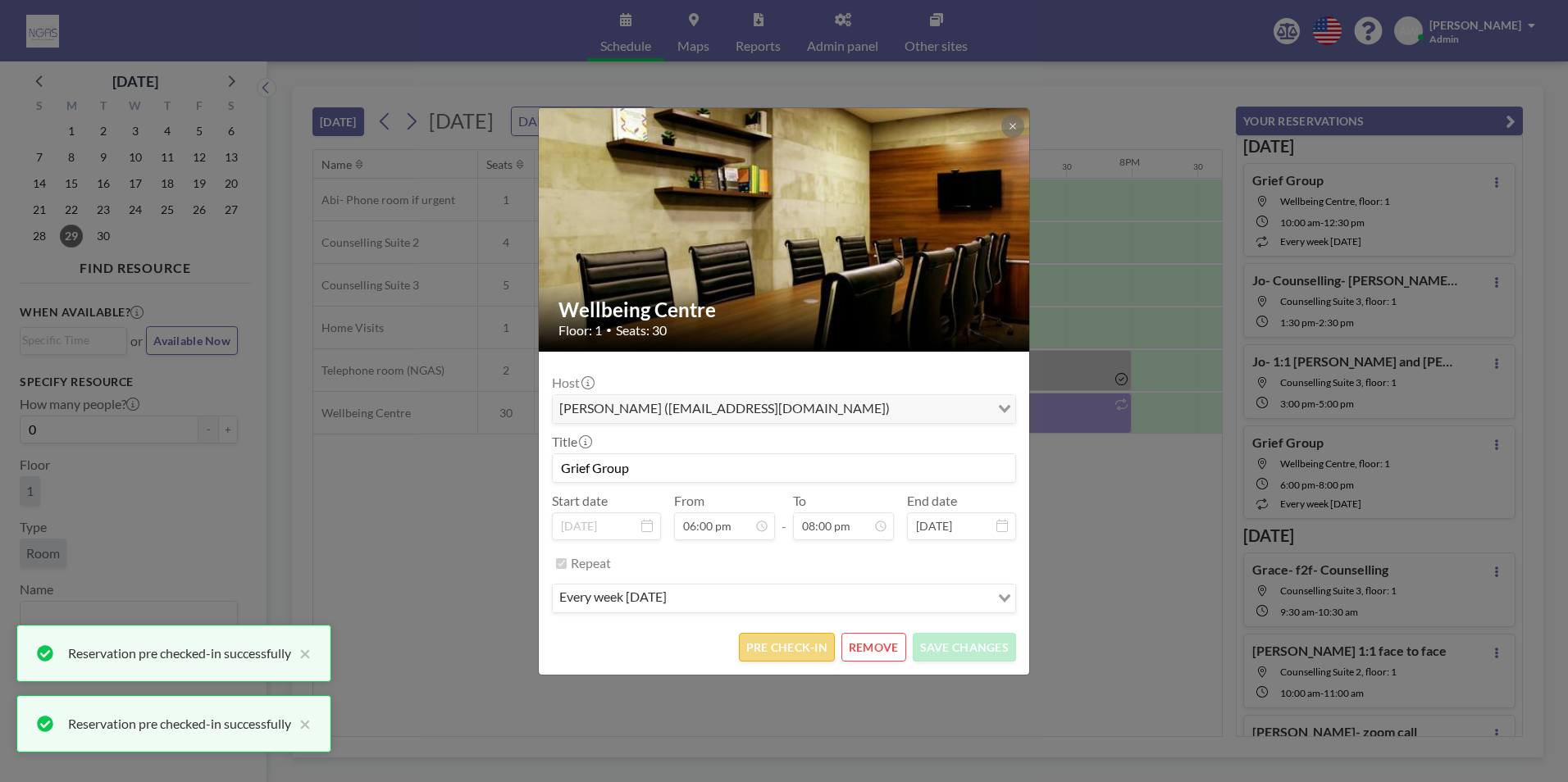
click at [788, 639] on button "PRE CHECK-IN" at bounding box center [787, 648] width 96 height 29
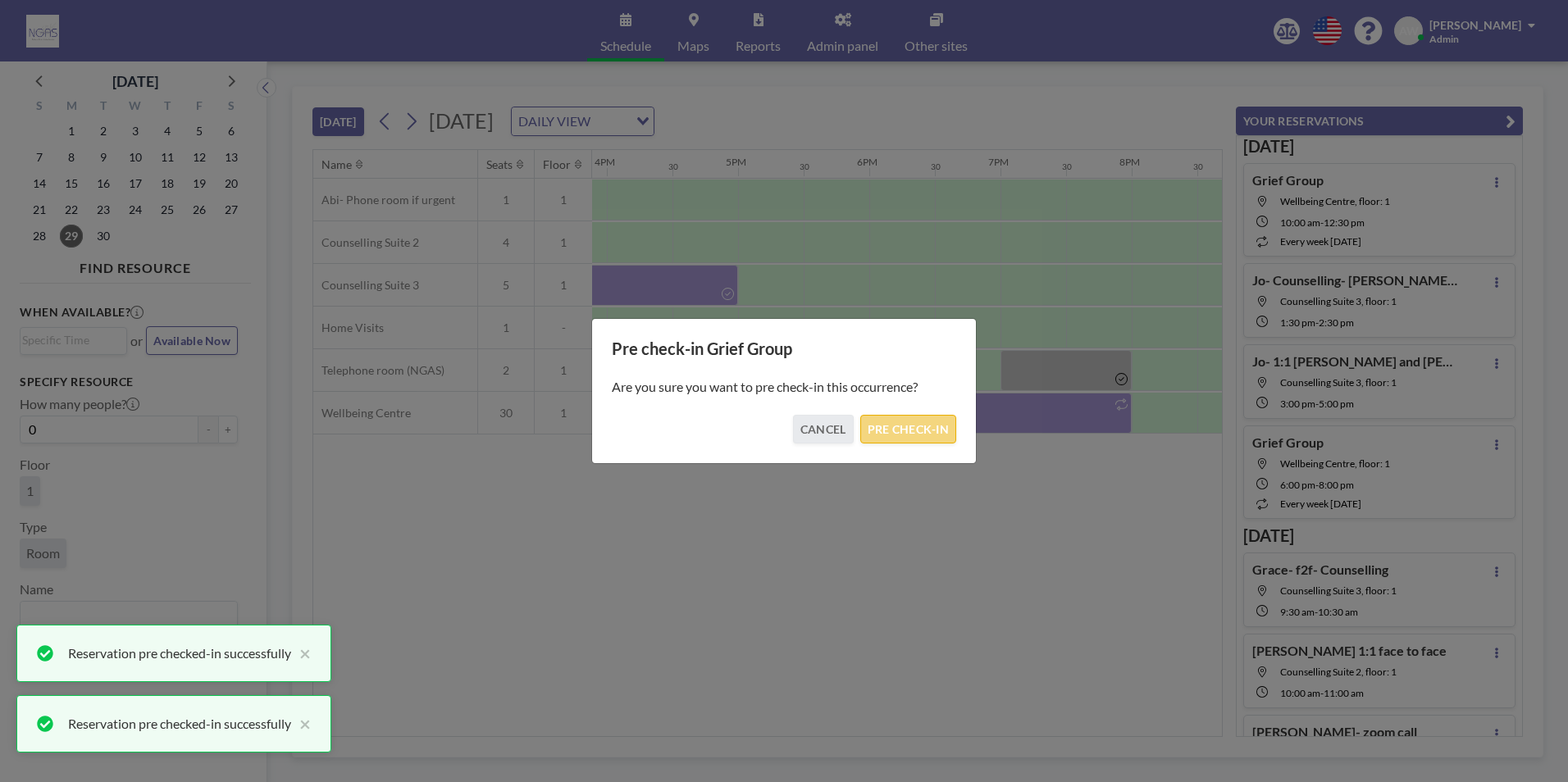
click at [927, 429] on button "PRE CHECK-IN" at bounding box center [909, 429] width 96 height 29
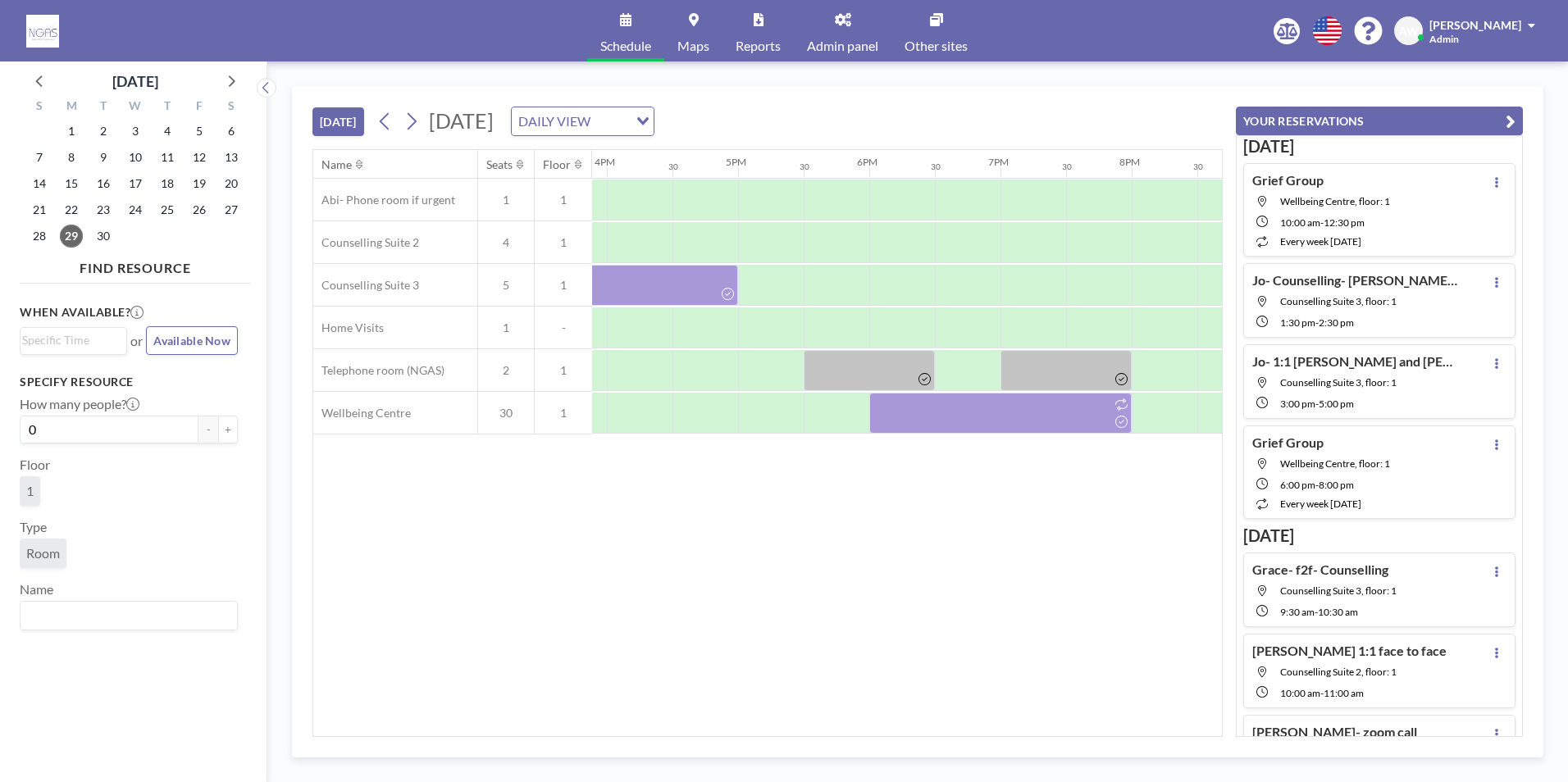
drag, startPoint x: 1113, startPoint y: 604, endPoint x: 1065, endPoint y: 656, distance: 70.8
click at [1114, 605] on div "Name Seats Floor 12AM 30 1AM 30 2AM 30 3AM 30 4AM 30 5AM 30 6AM 30 7AM 30 8AM 3…" at bounding box center [768, 443] width 909 height 586
